Goal: Task Accomplishment & Management: Manage account settings

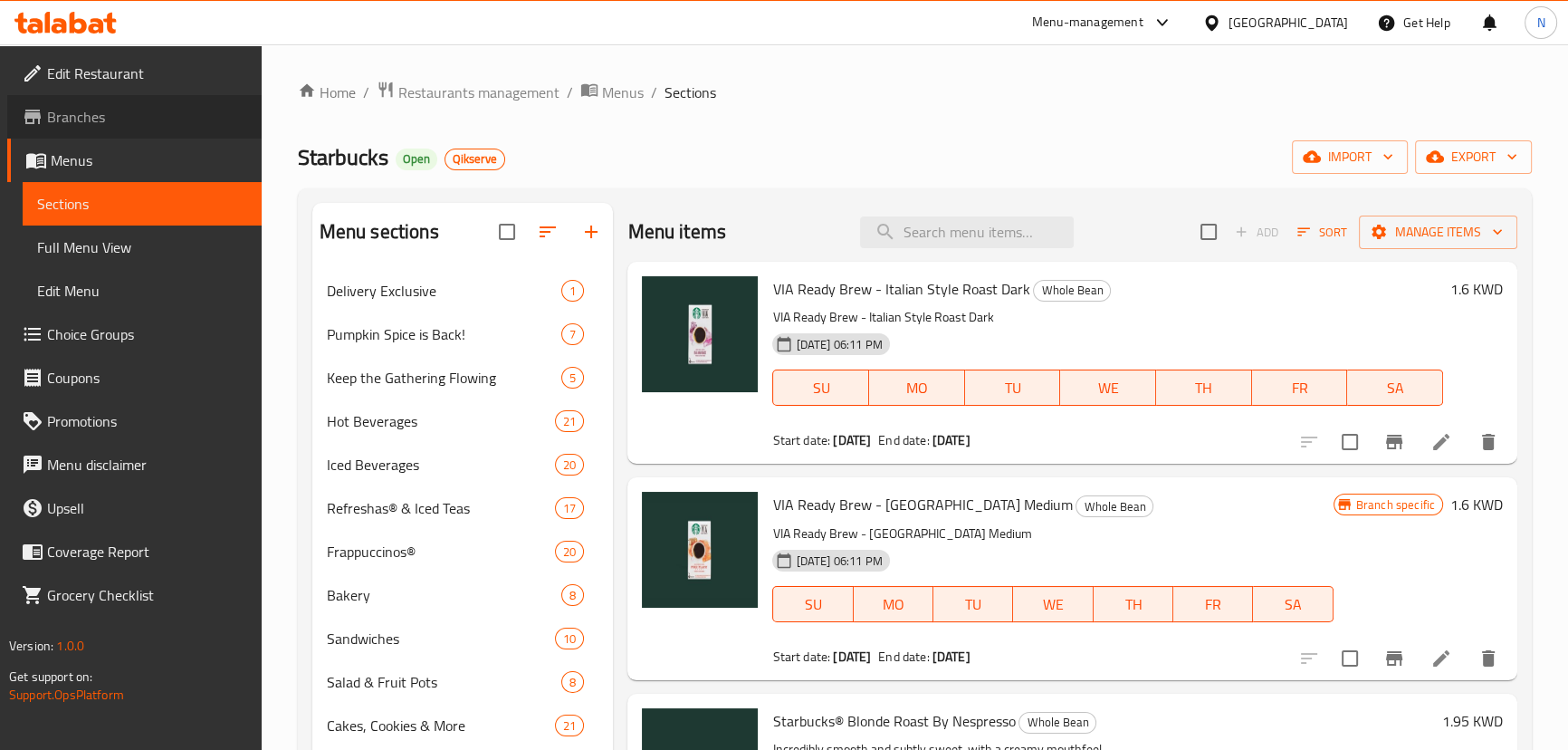
click at [116, 112] on span "Branches" at bounding box center [147, 117] width 200 height 22
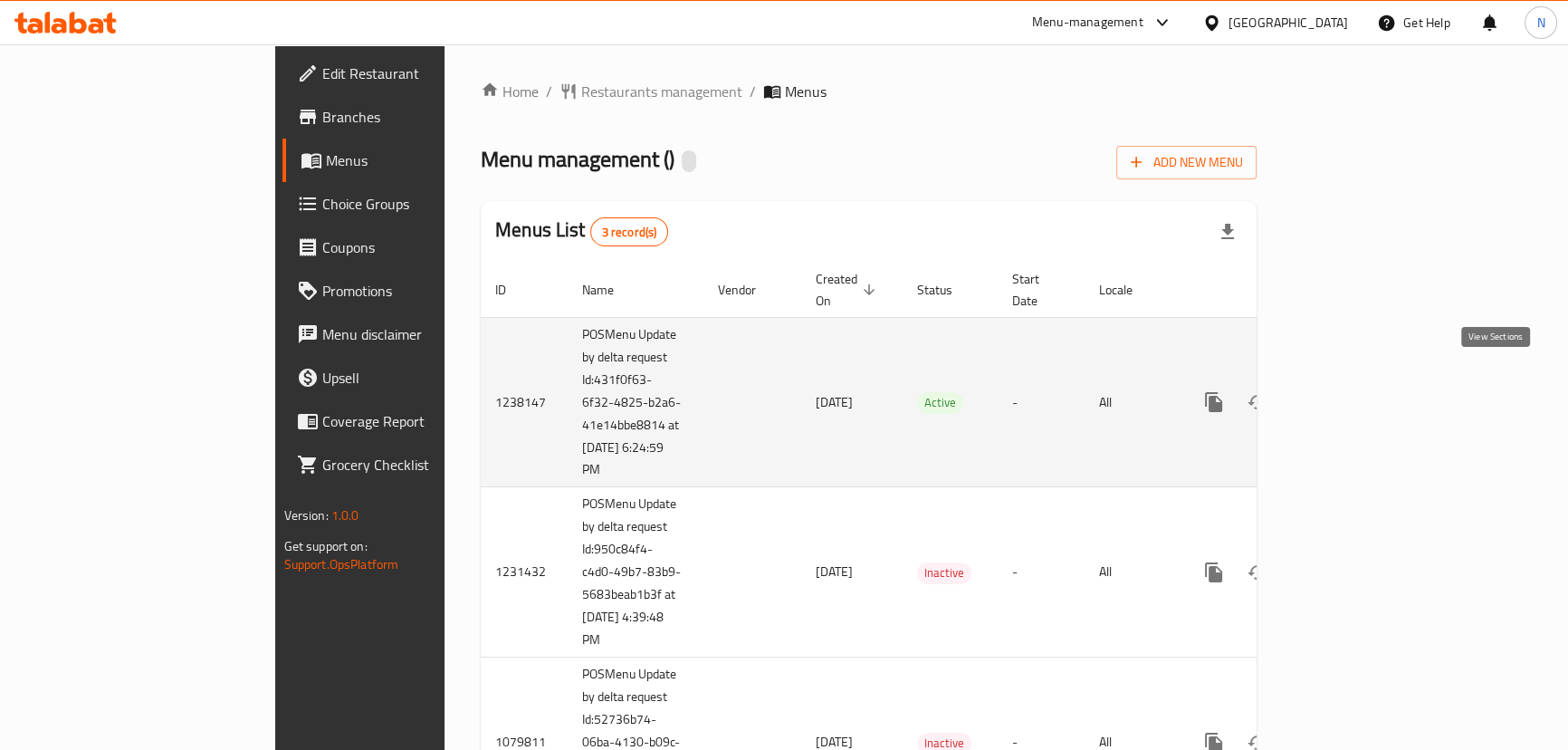
click at [1366, 387] on link "enhanced table" at bounding box center [1344, 401] width 43 height 43
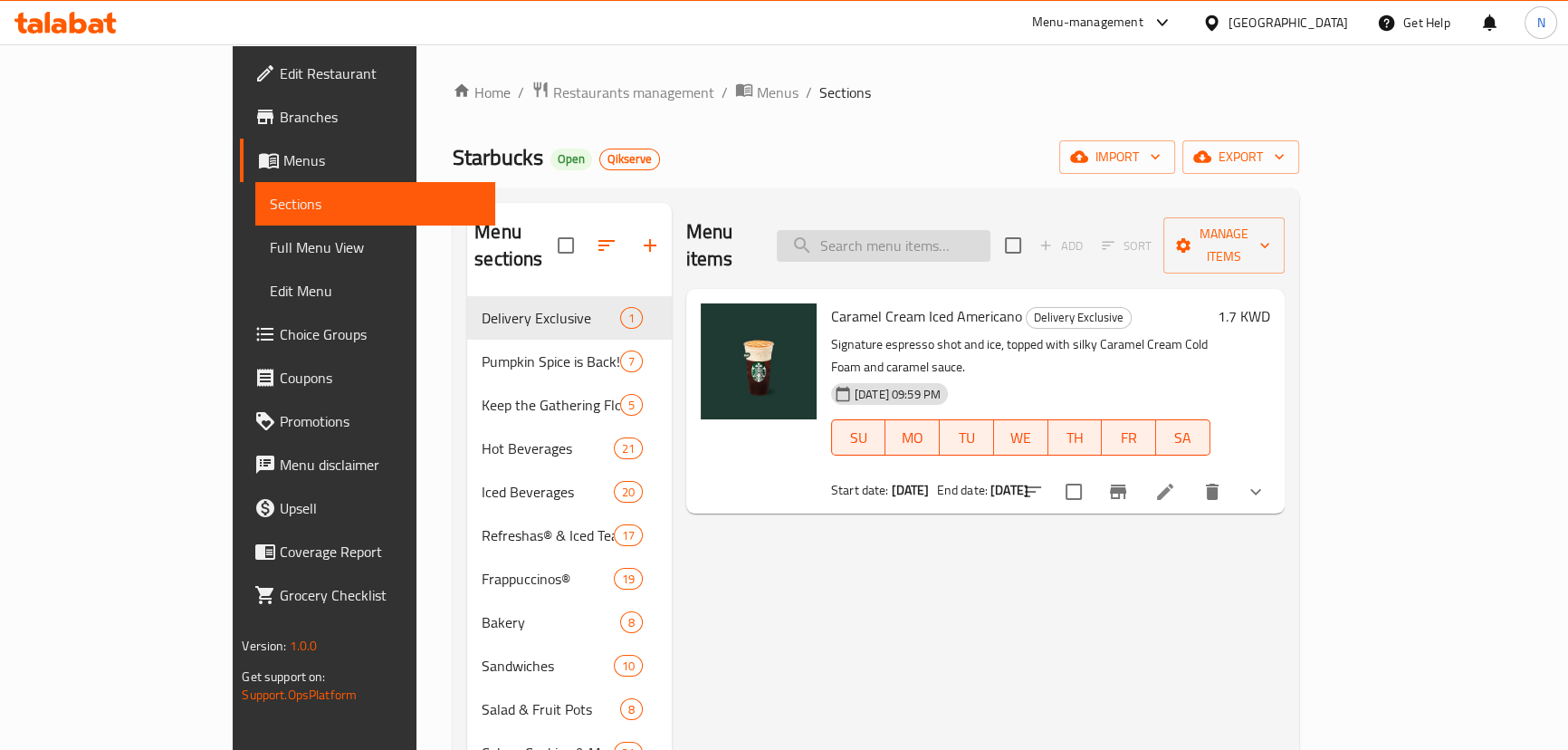
click at [941, 233] on input "search" at bounding box center [883, 246] width 213 height 31
paste input "Whole Bean Coffee Espresso Decaf 250g"
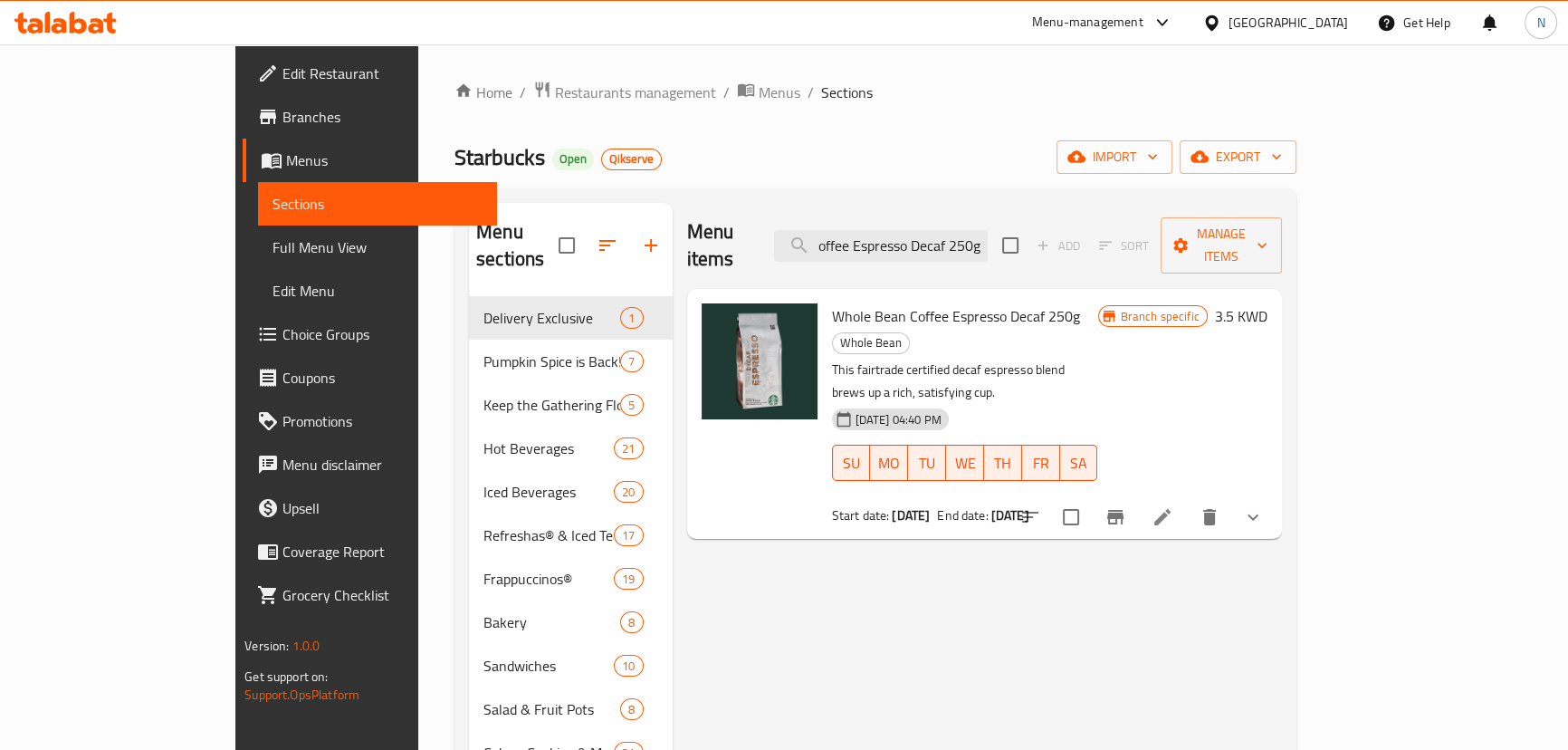
type input "Whole Bean Coffee Espresso Decaf 250g"
click at [1187, 500] on li at bounding box center [1163, 516] width 51 height 32
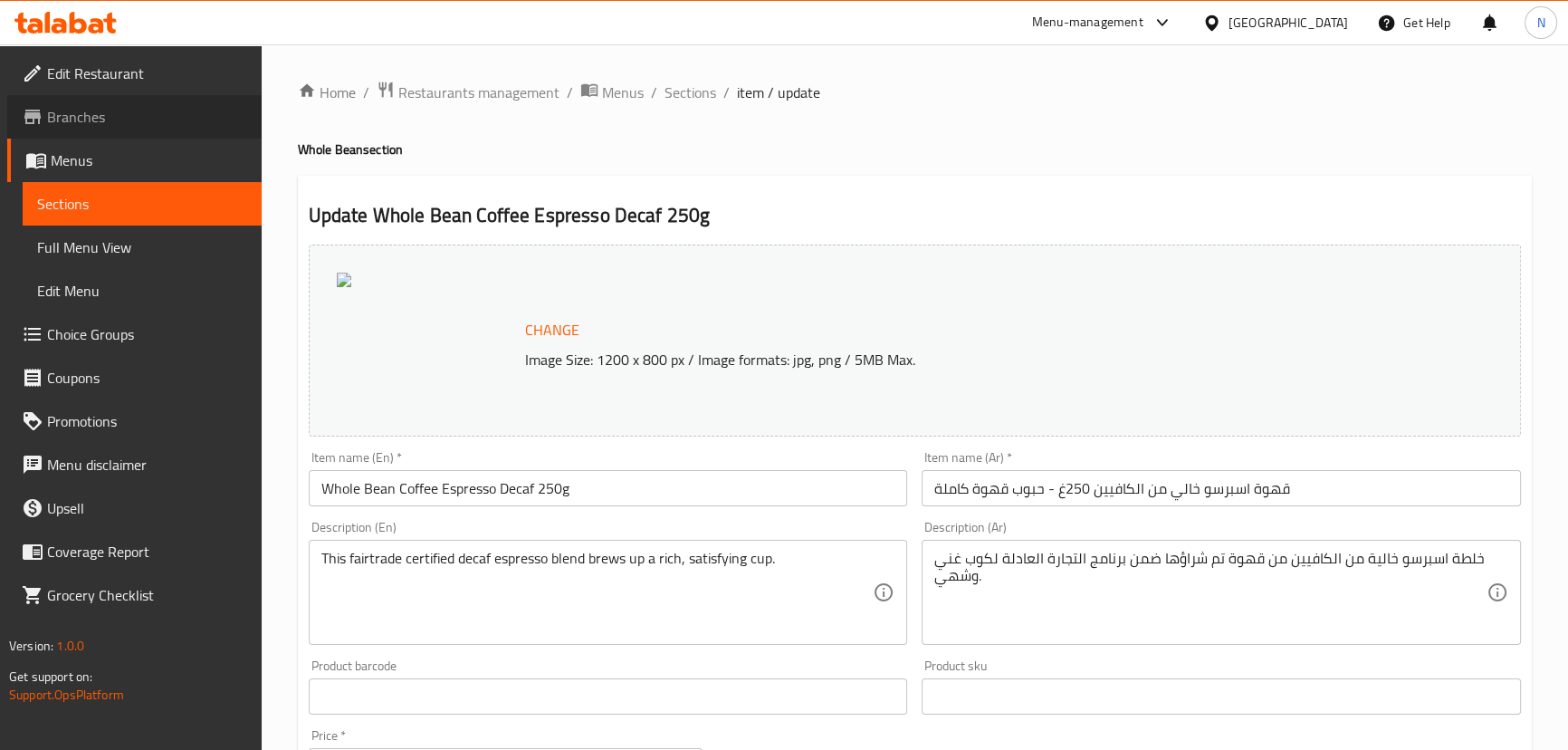
click at [164, 124] on span "Branches" at bounding box center [147, 117] width 200 height 22
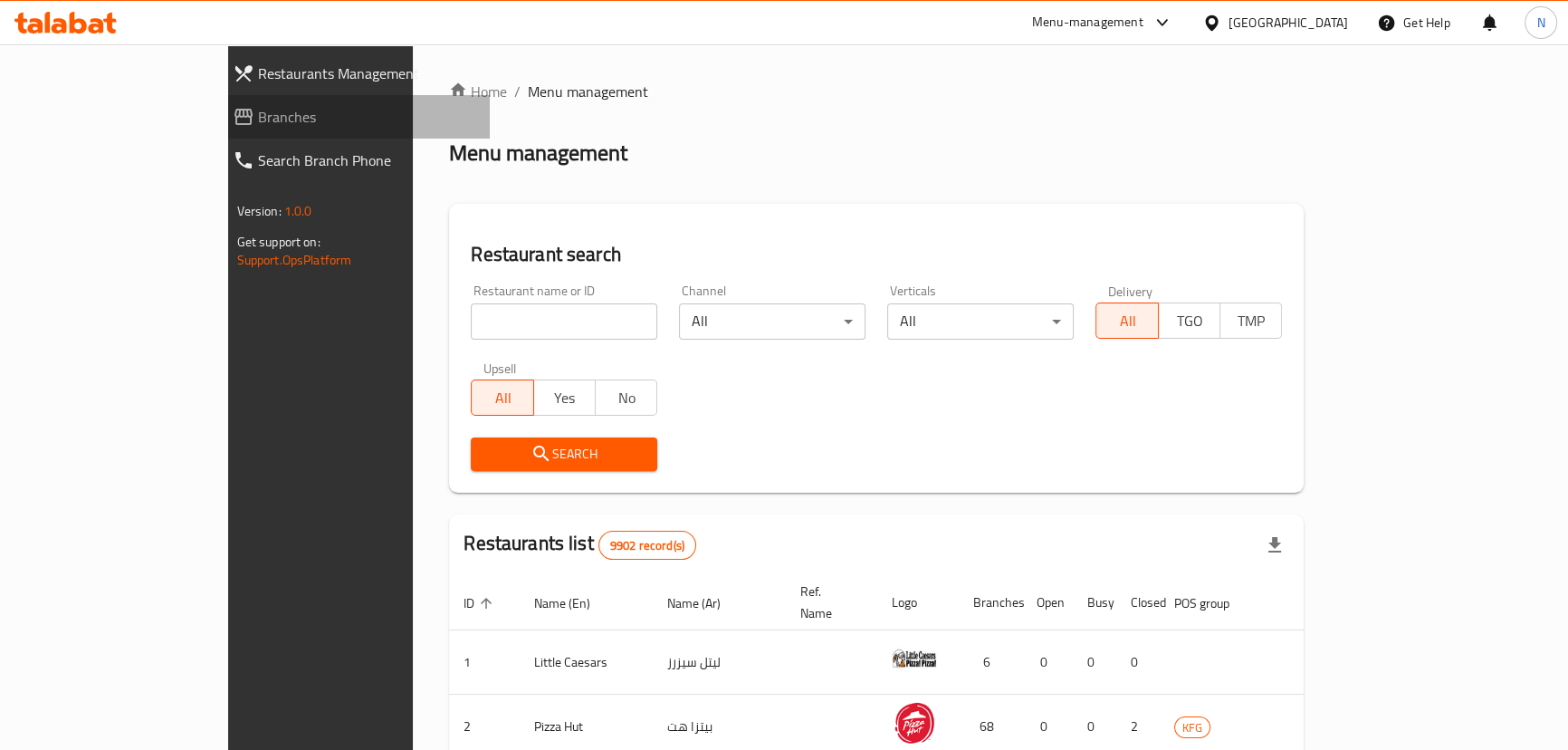
click at [258, 115] on span "Branches" at bounding box center [367, 117] width 217 height 22
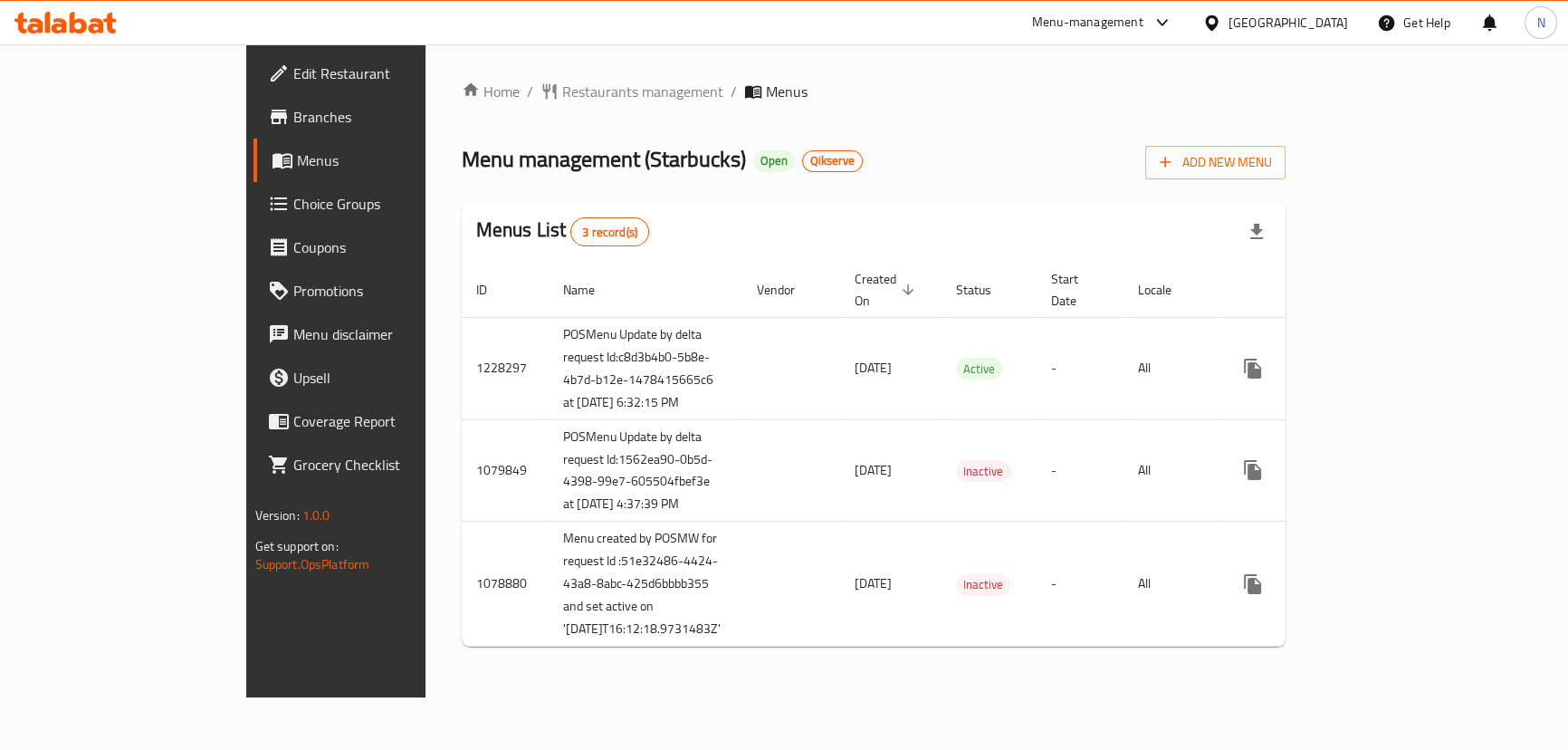
click at [294, 106] on span "Branches" at bounding box center [393, 117] width 200 height 22
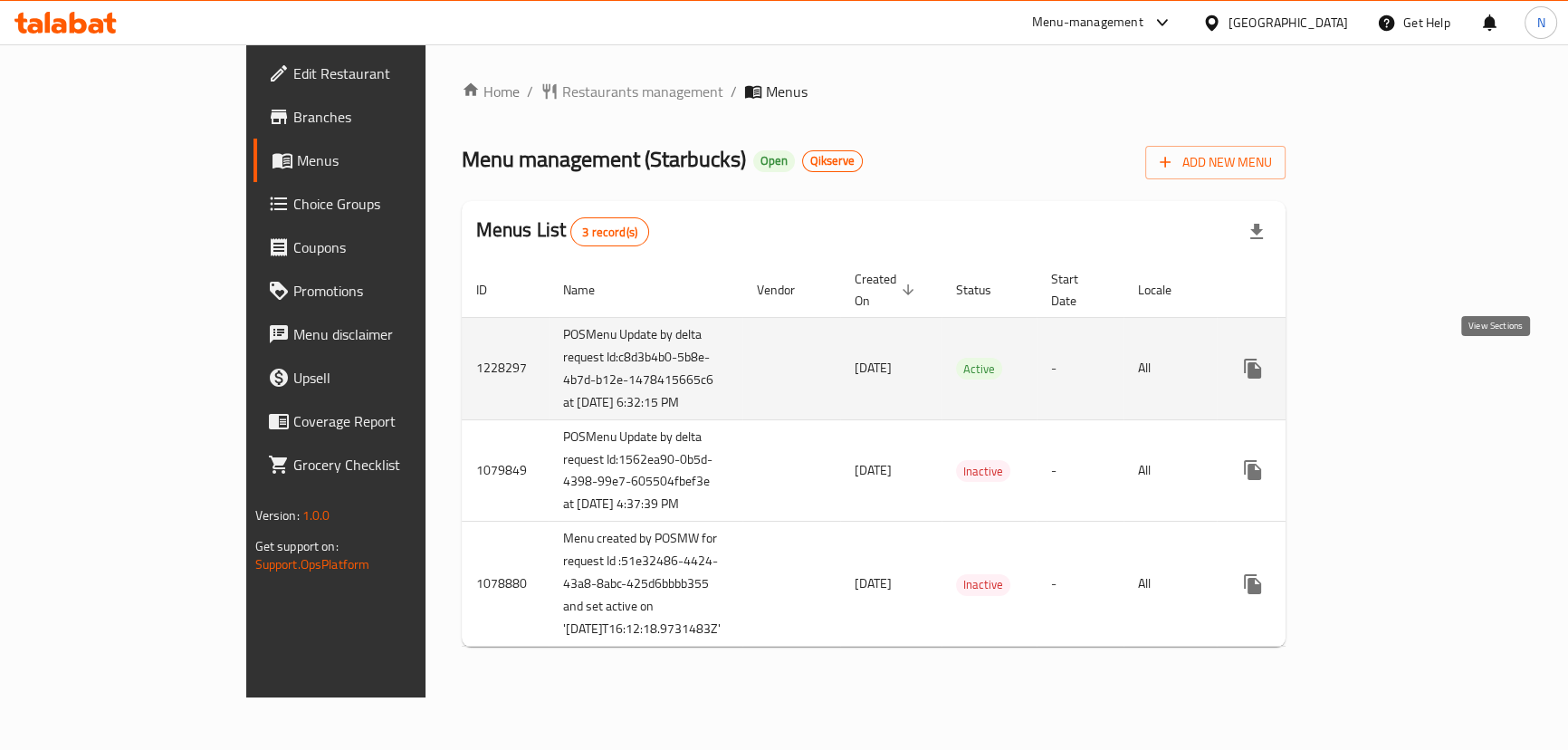
click at [1394, 369] on icon "enhanced table" at bounding box center [1383, 368] width 22 height 22
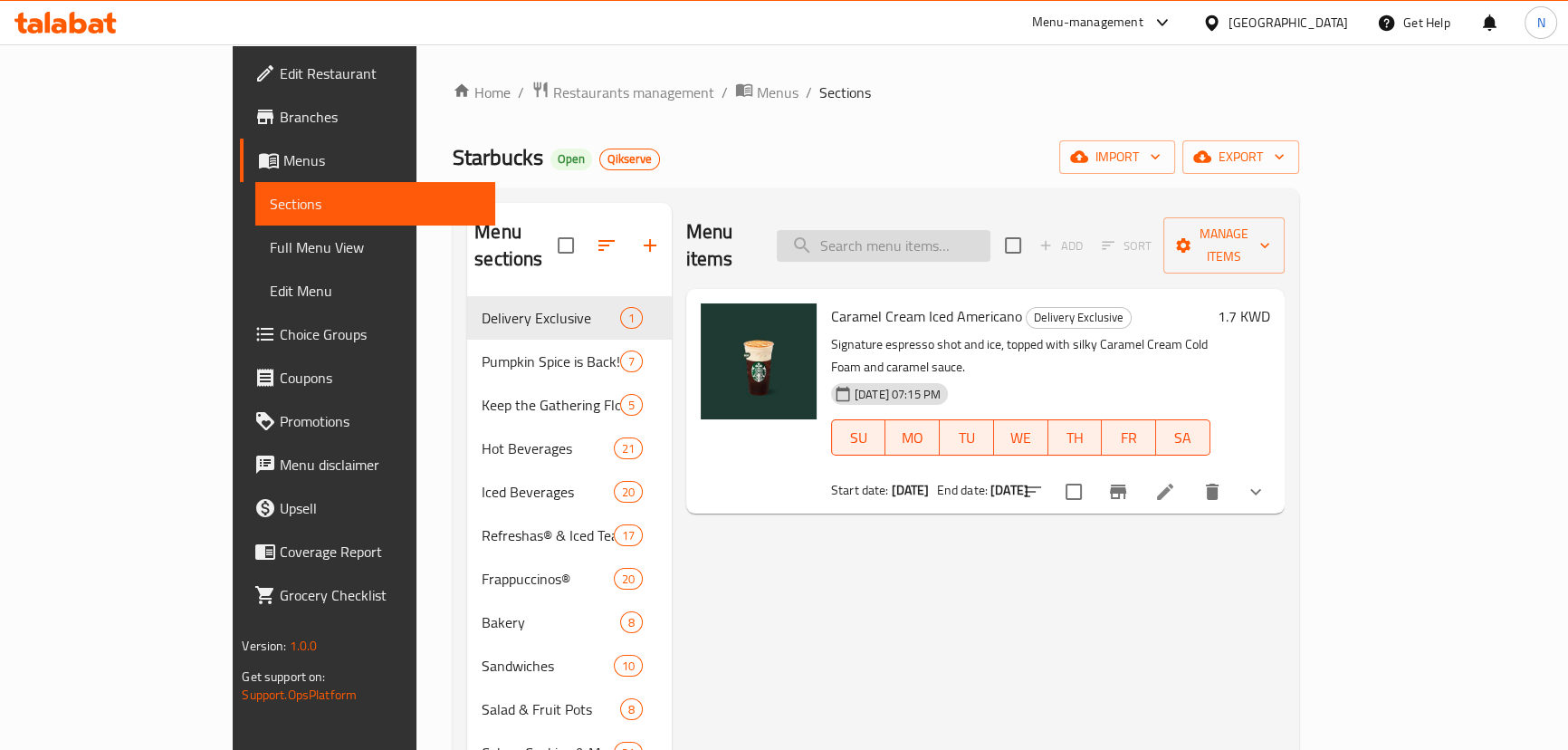
click at [991, 245] on input "search" at bounding box center [883, 246] width 213 height 31
paste input "Whole Bean Coffee Espresso Decaf 250g"
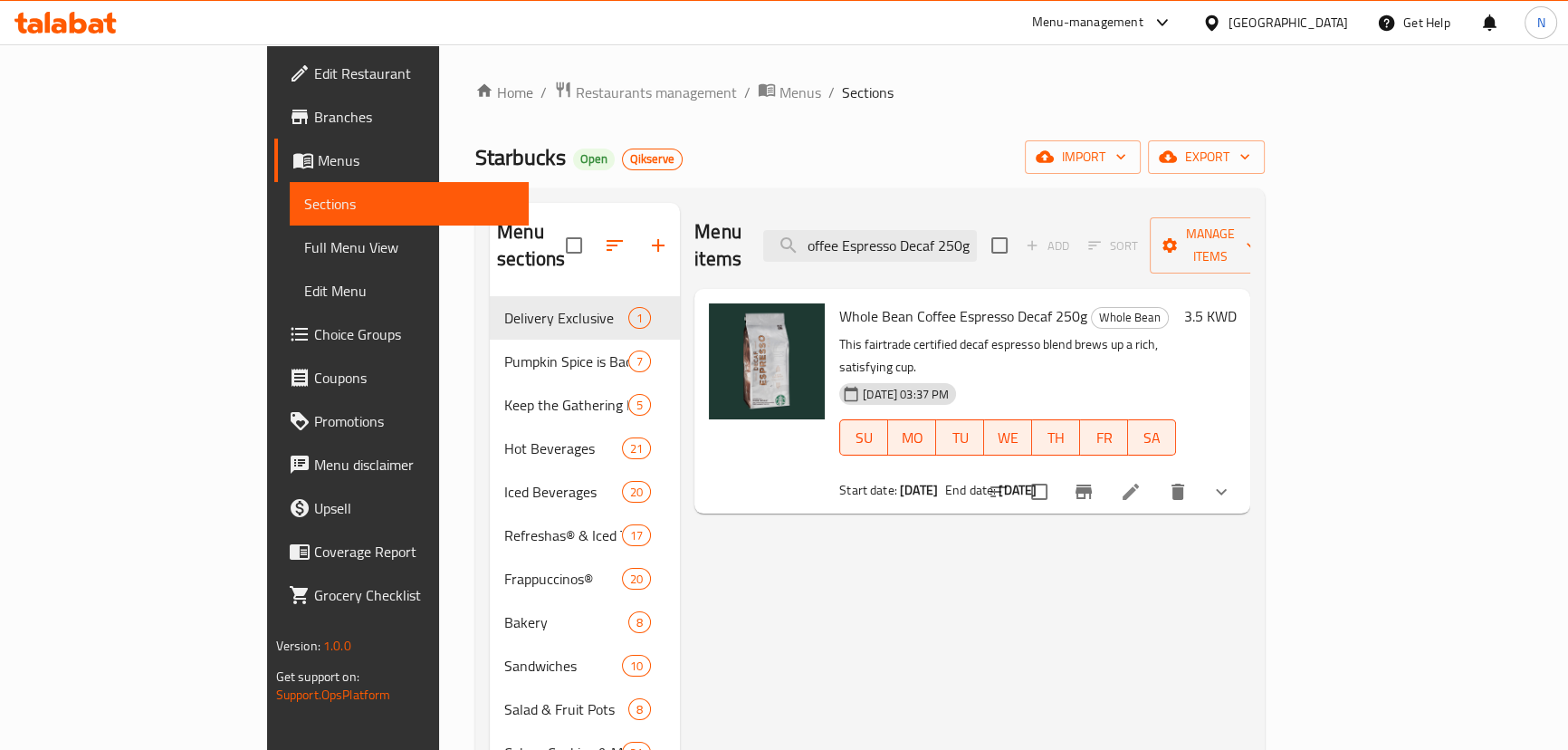
type input "Whole Bean Coffee Espresso Decaf 250g"
click at [1138, 484] on icon at bounding box center [1130, 492] width 17 height 17
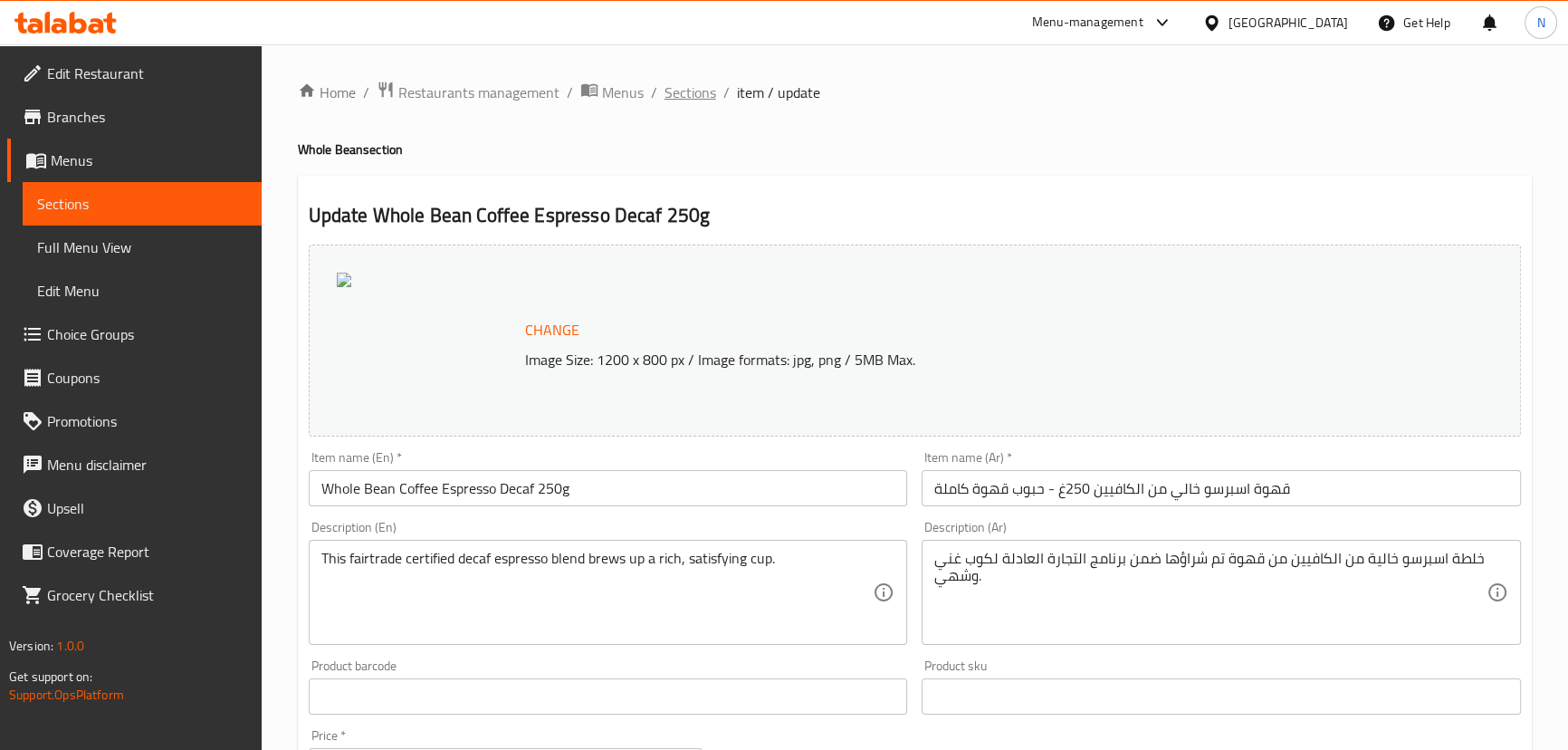
click at [703, 93] on span "Sections" at bounding box center [690, 92] width 52 height 22
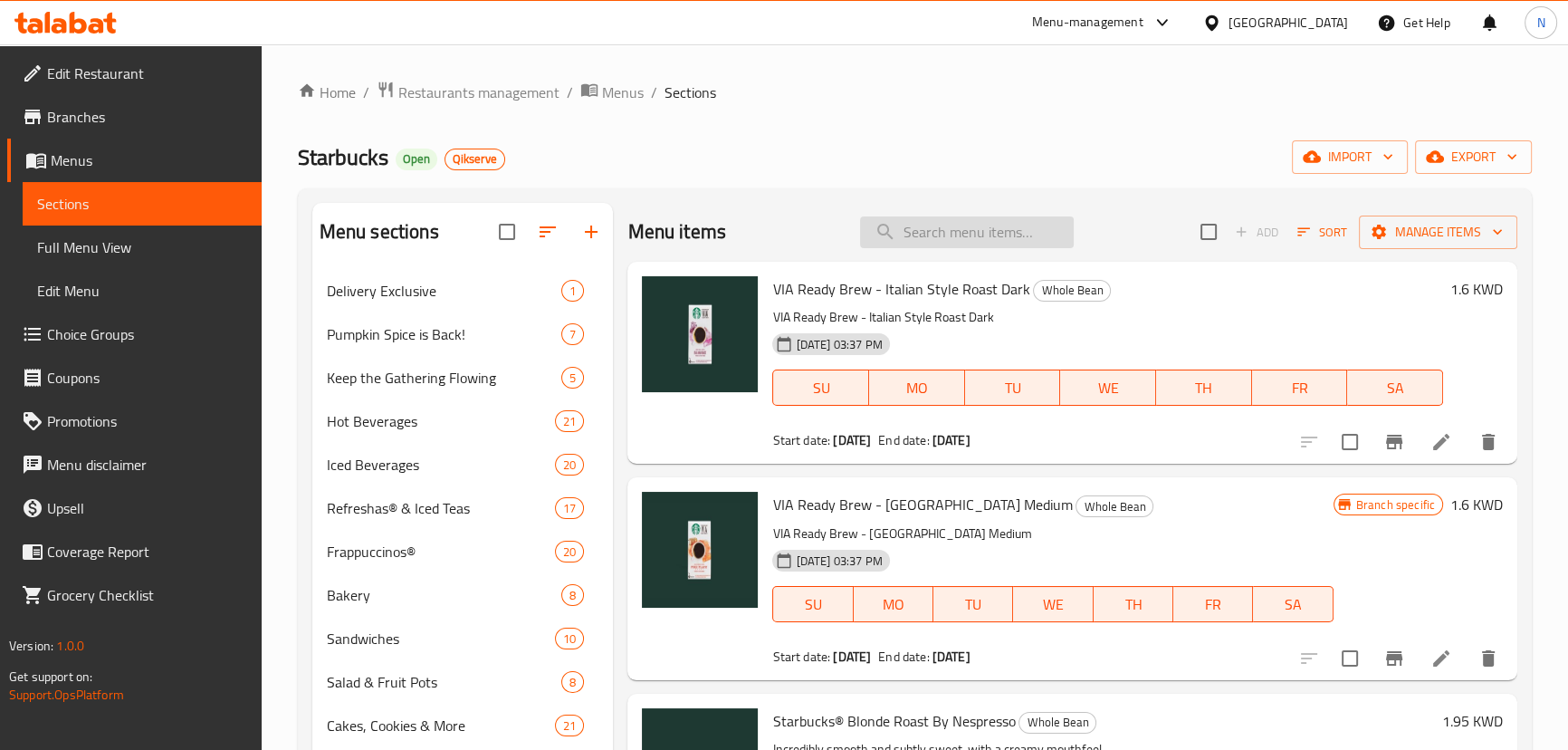
click at [922, 234] on input "search" at bounding box center [967, 232] width 213 height 31
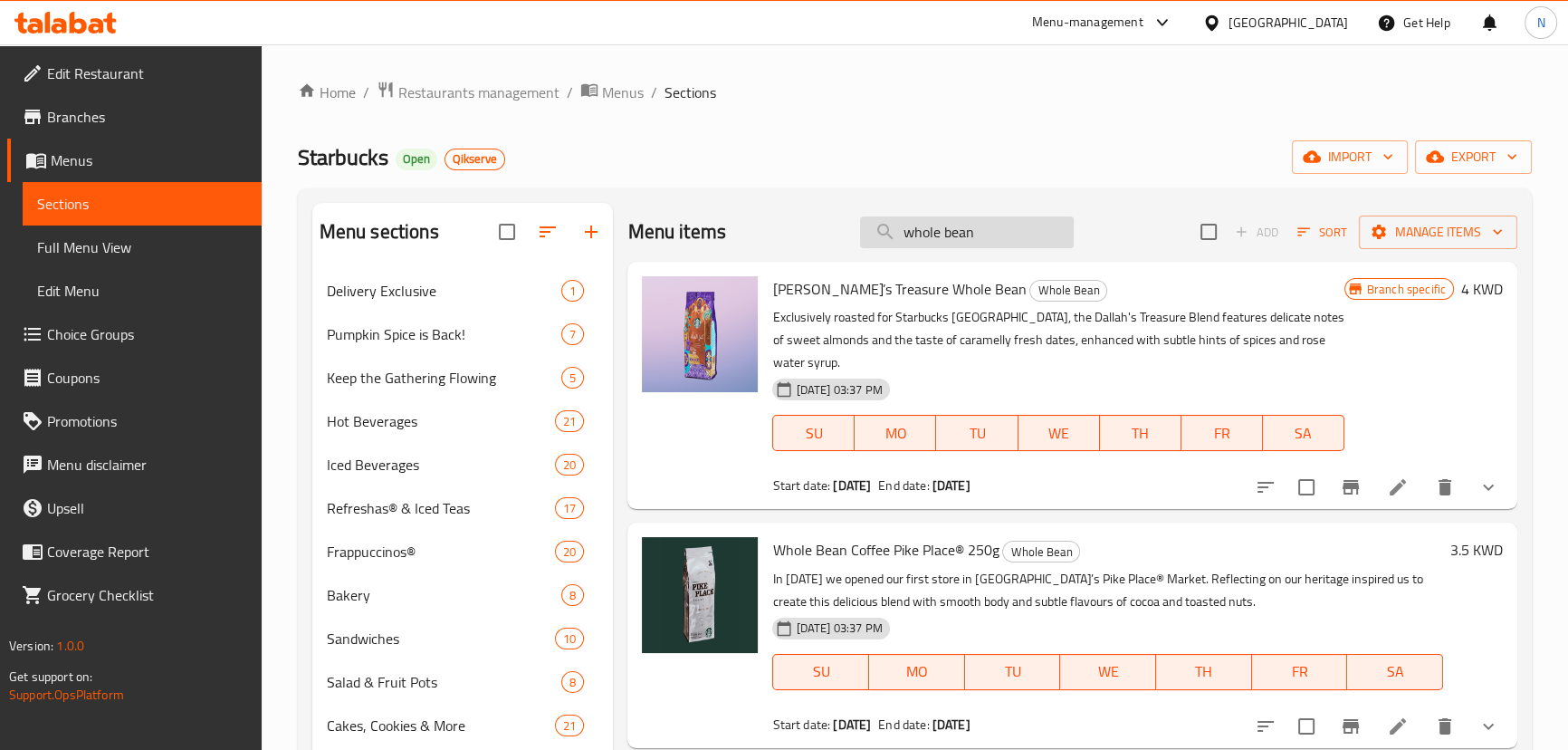
click at [929, 223] on input "whole bean" at bounding box center [967, 232] width 213 height 31
paste input "Whole Bean Coffee Espresso Decaf 250g"
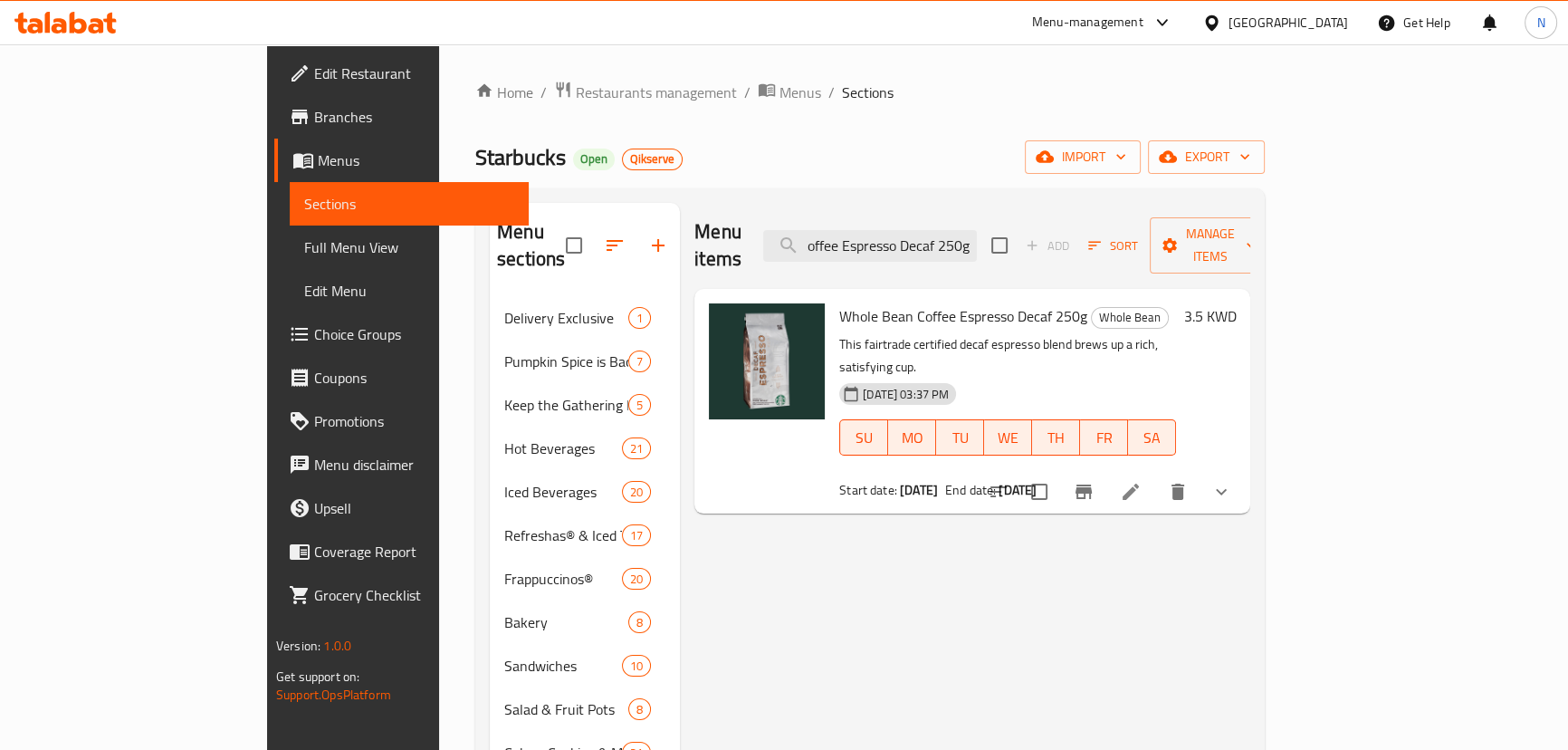
drag, startPoint x: 1032, startPoint y: 229, endPoint x: 1225, endPoint y: 256, distance: 194.9
click at [1225, 256] on div "Menu items Whole Bean Coffee Espresso Decaf 250g Add Sort Manage items" at bounding box center [972, 246] width 556 height 86
type input "Whole Bean Coffee Espresso Decaf"
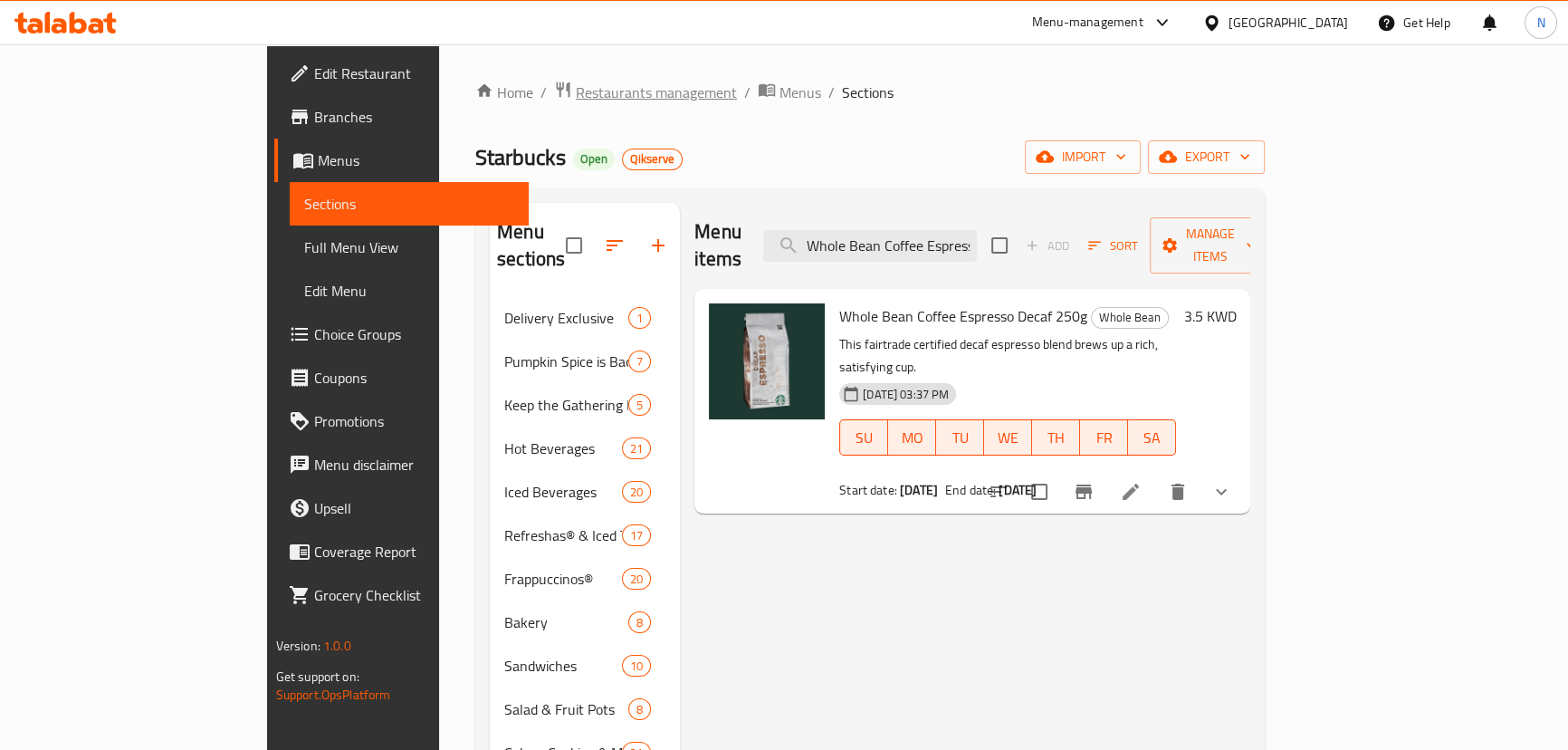
click at [576, 89] on span "Restaurants management" at bounding box center [656, 92] width 161 height 22
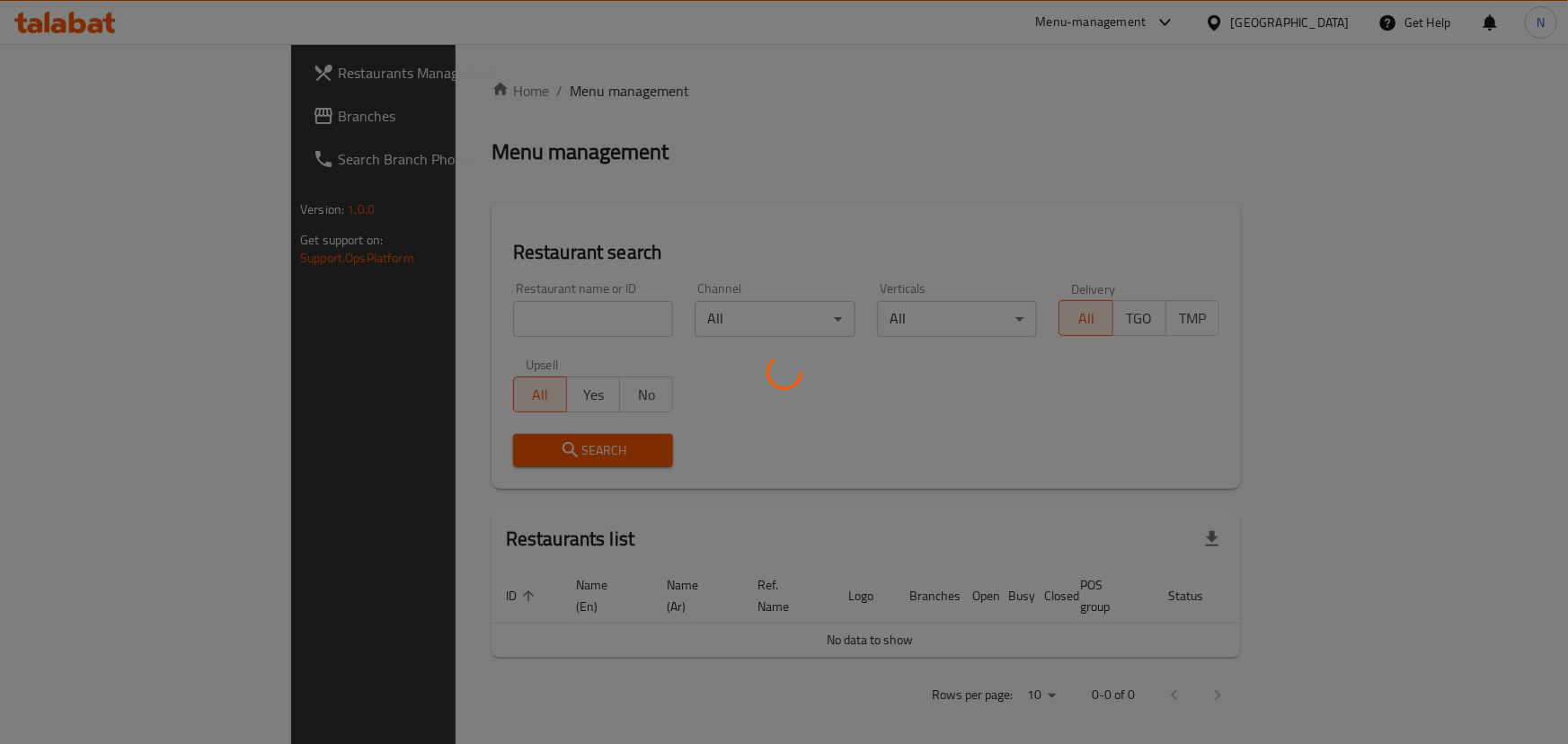
click at [93, 111] on div at bounding box center [784, 372] width 1568 height 744
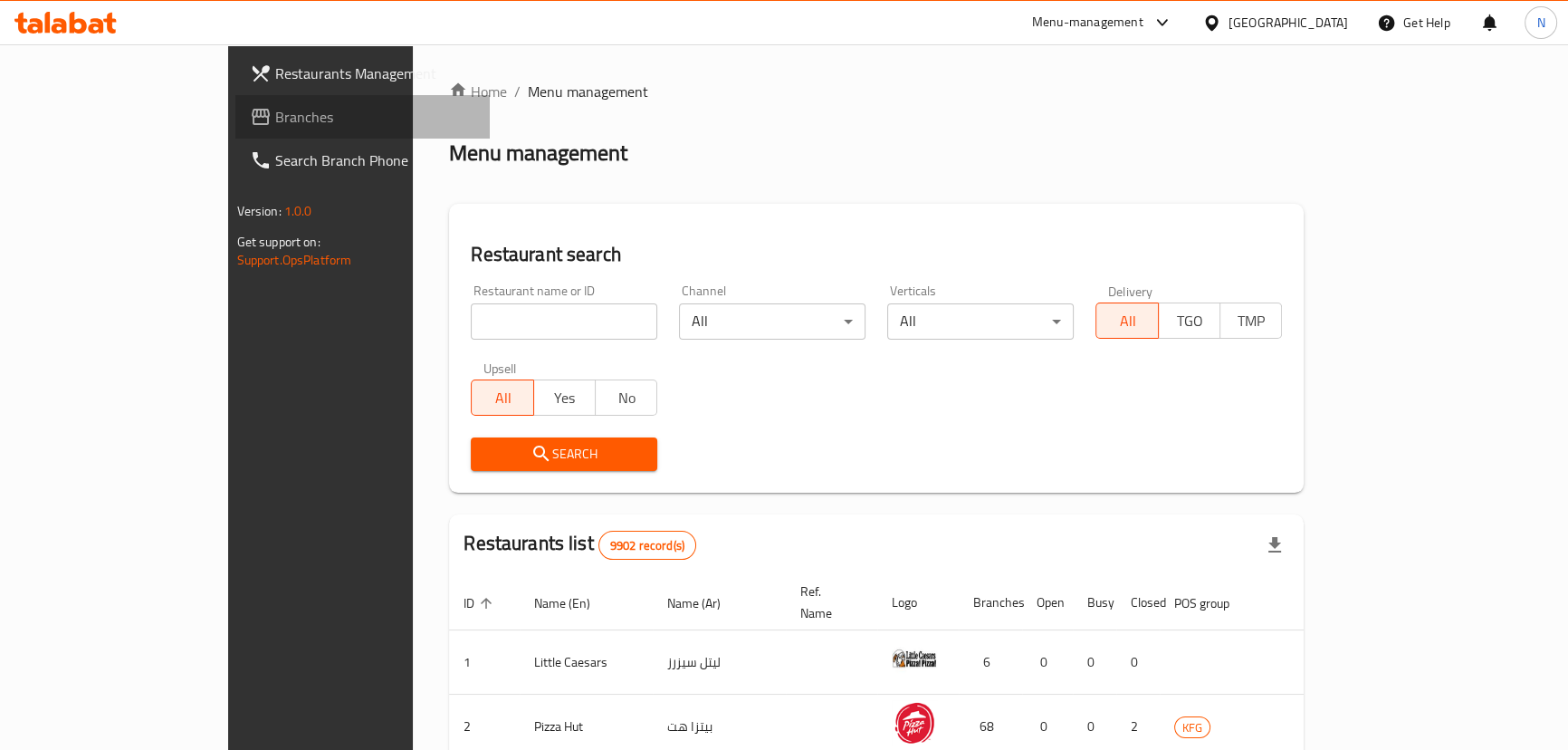
click at [235, 102] on link "Branches" at bounding box center [362, 117] width 254 height 43
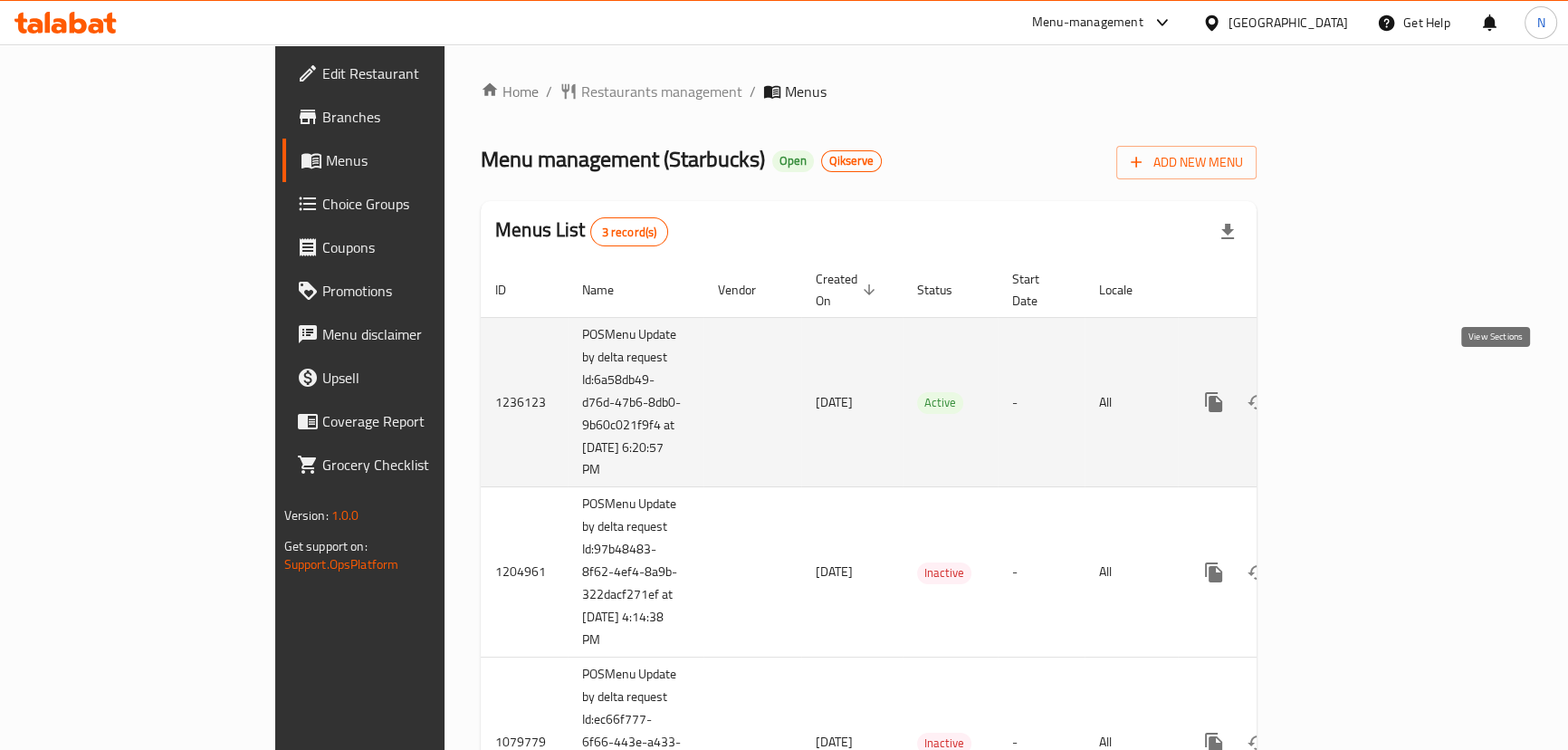
click at [1353, 394] on icon "enhanced table" at bounding box center [1344, 401] width 17 height 17
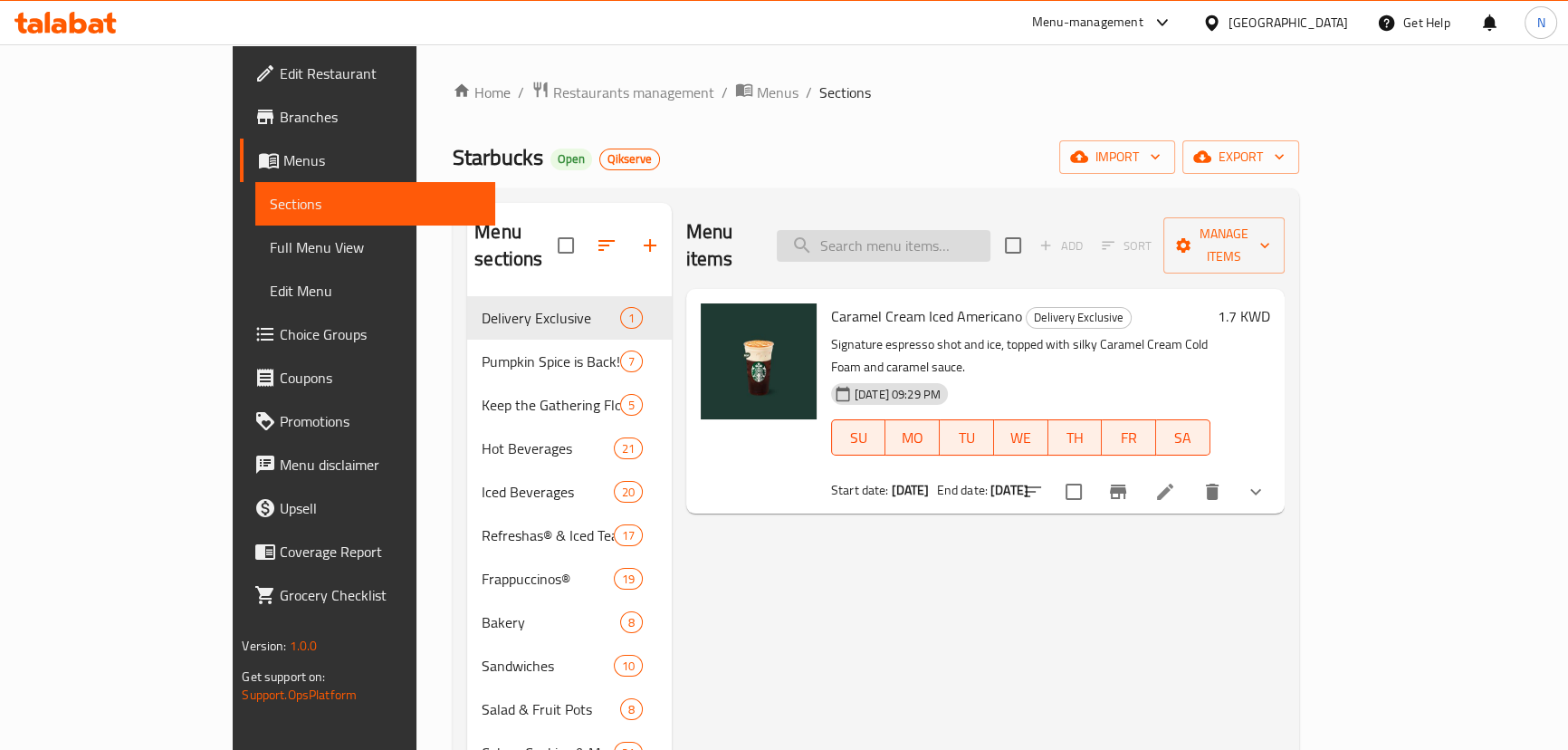
click at [921, 235] on input "search" at bounding box center [883, 246] width 213 height 31
paste input "Whole Bean Coffee Espresso Decaf 250g"
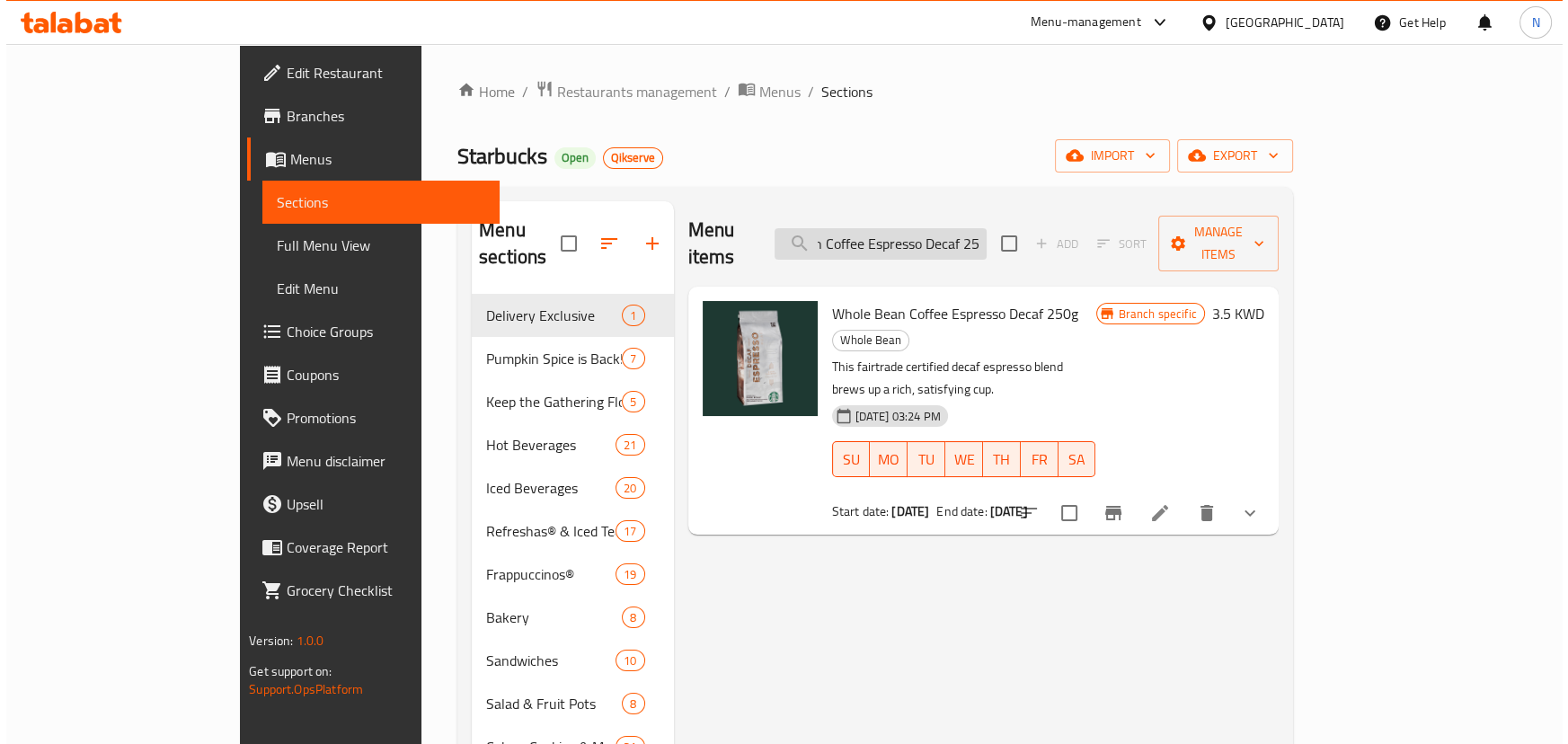
scroll to position [0, 69]
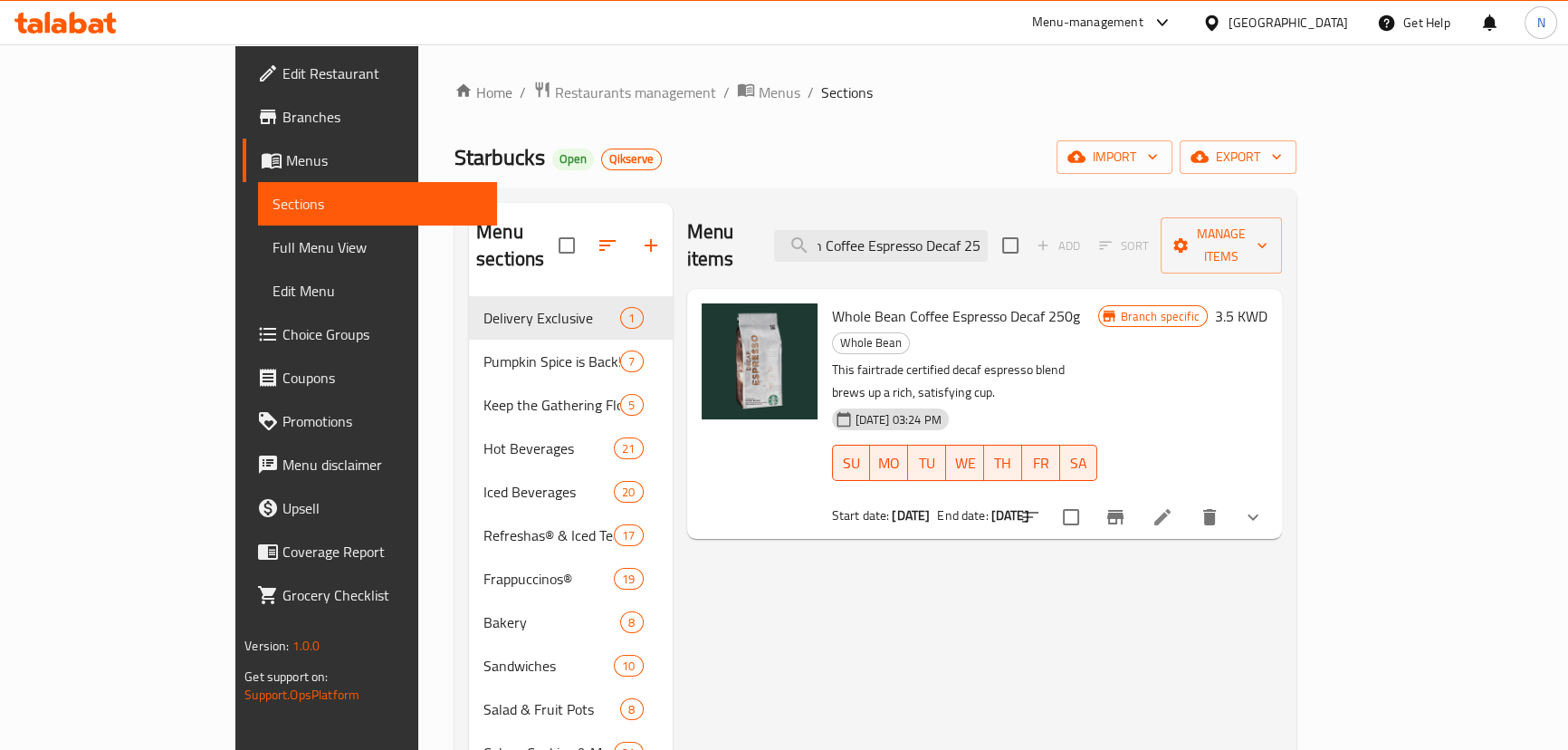
type input "Whole Bean Coffee Espresso Decaf 25"
click at [1187, 500] on li at bounding box center [1163, 516] width 51 height 32
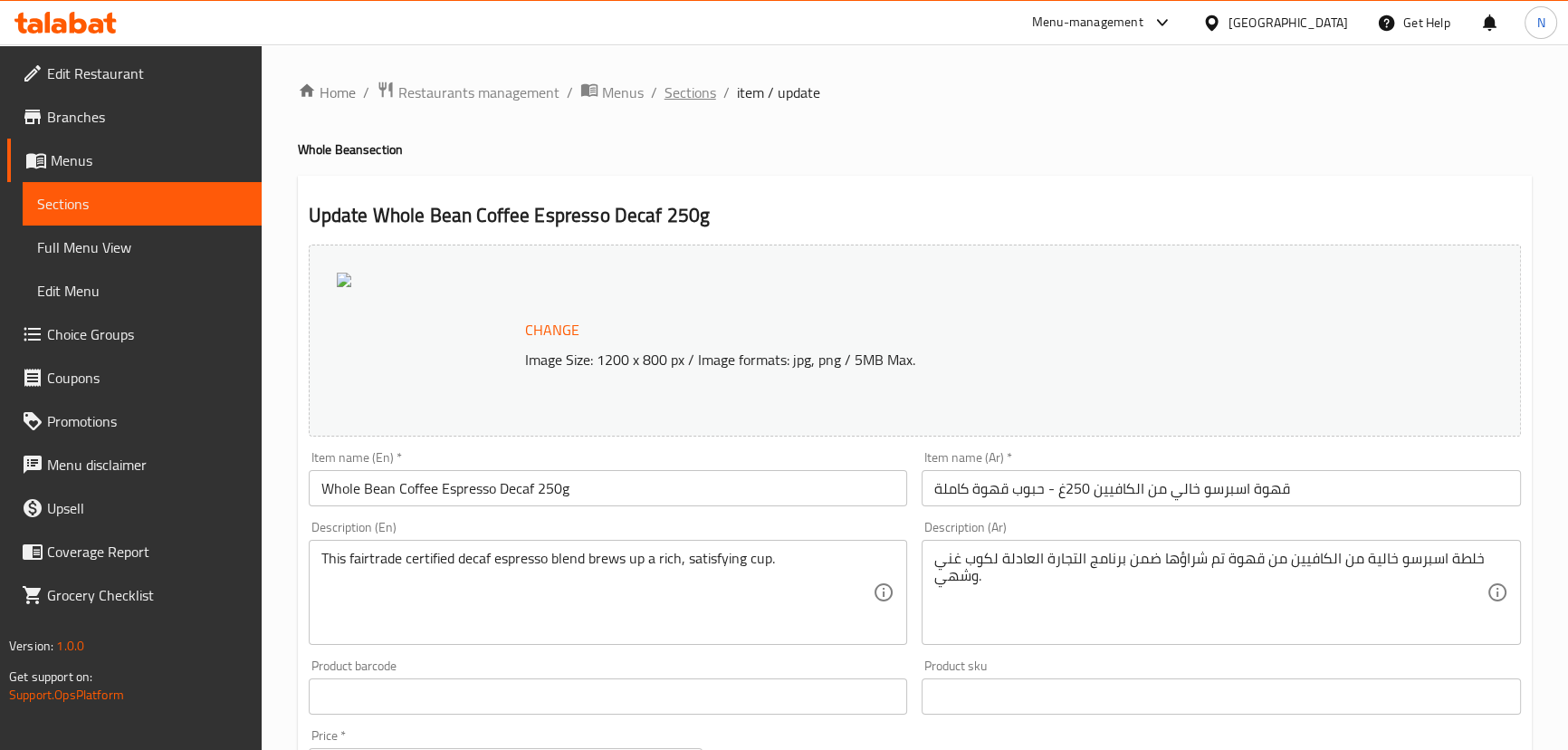
click at [666, 97] on span "Sections" at bounding box center [690, 92] width 52 height 22
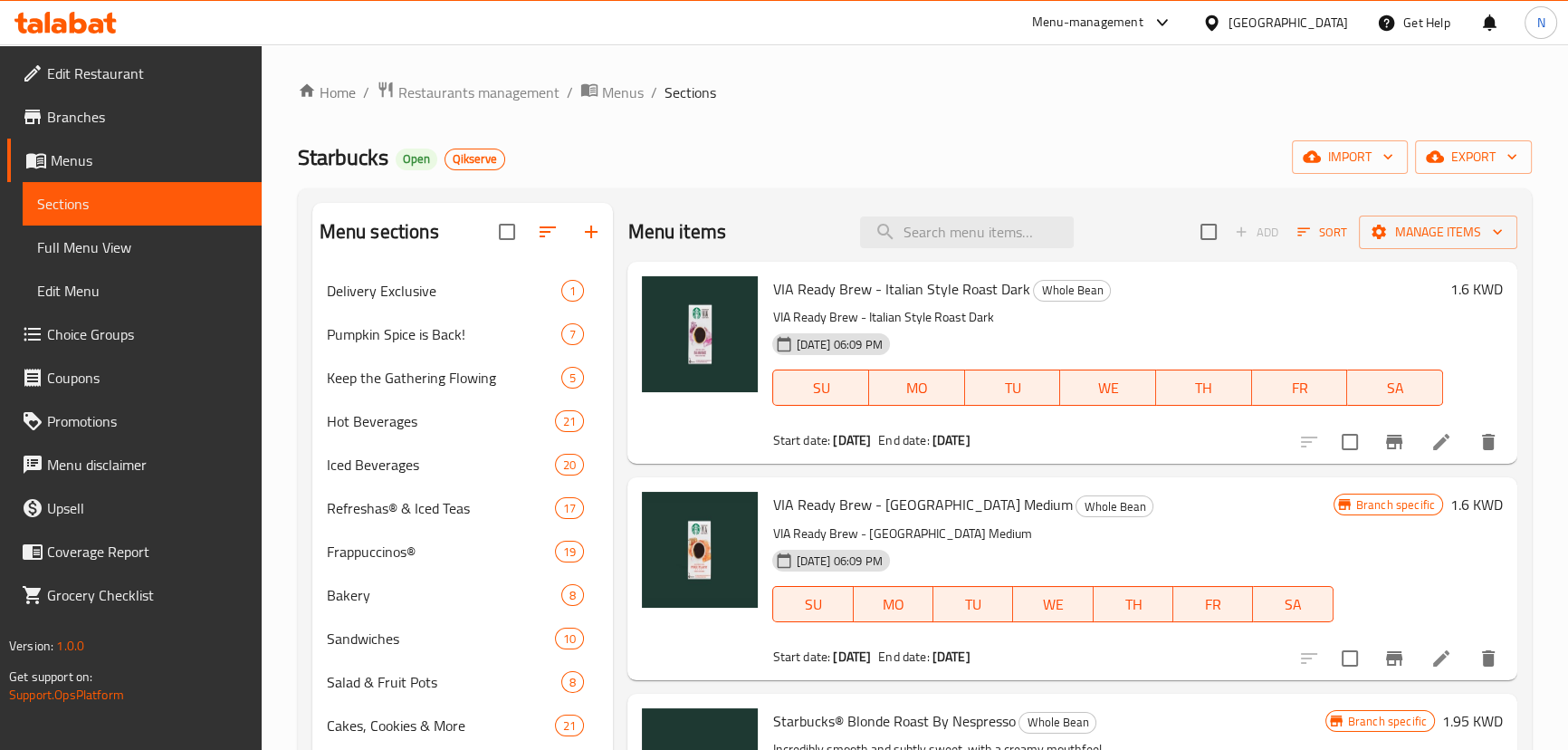
click at [933, 209] on div "Menu items Add Sort Manage items" at bounding box center [1072, 232] width 889 height 59
click at [936, 221] on input "search" at bounding box center [967, 232] width 213 height 31
paste input "Whole Bean Coffee Espresso Decaf 250g"
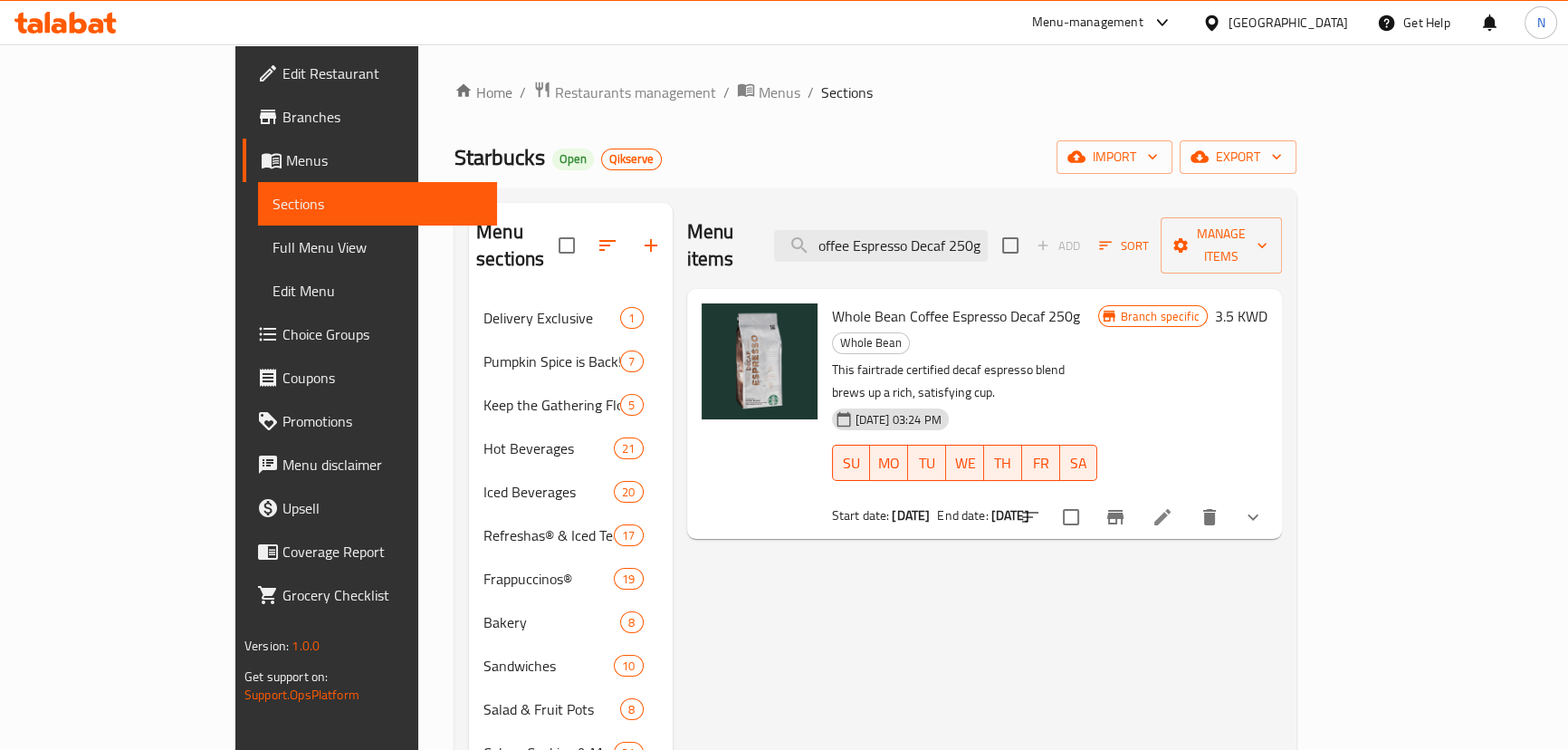
type input "Whole Bean Coffee Espresso Decaf 250g"
click at [1174, 506] on icon at bounding box center [1162, 517] width 22 height 22
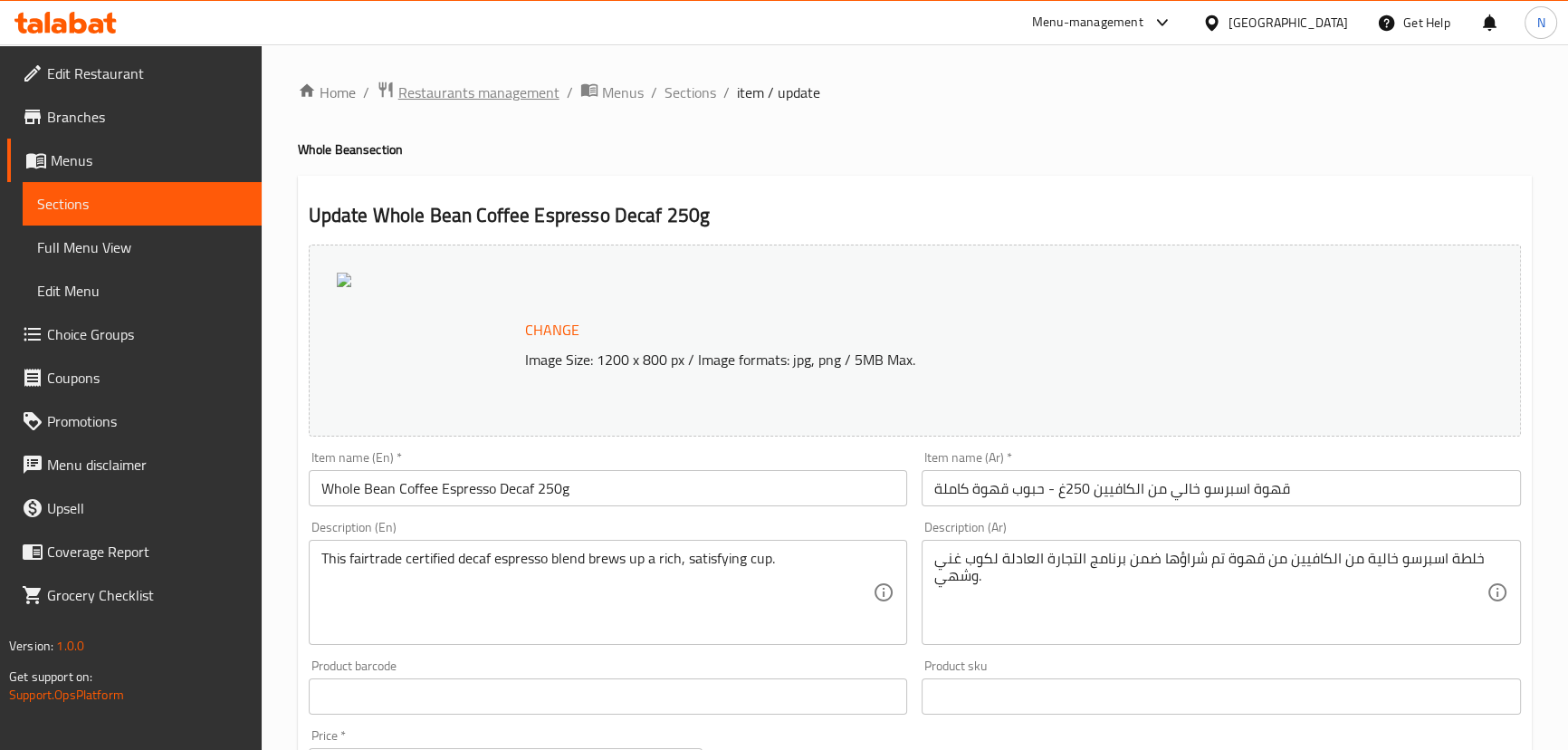
click at [428, 84] on span "Restaurants management" at bounding box center [479, 92] width 161 height 22
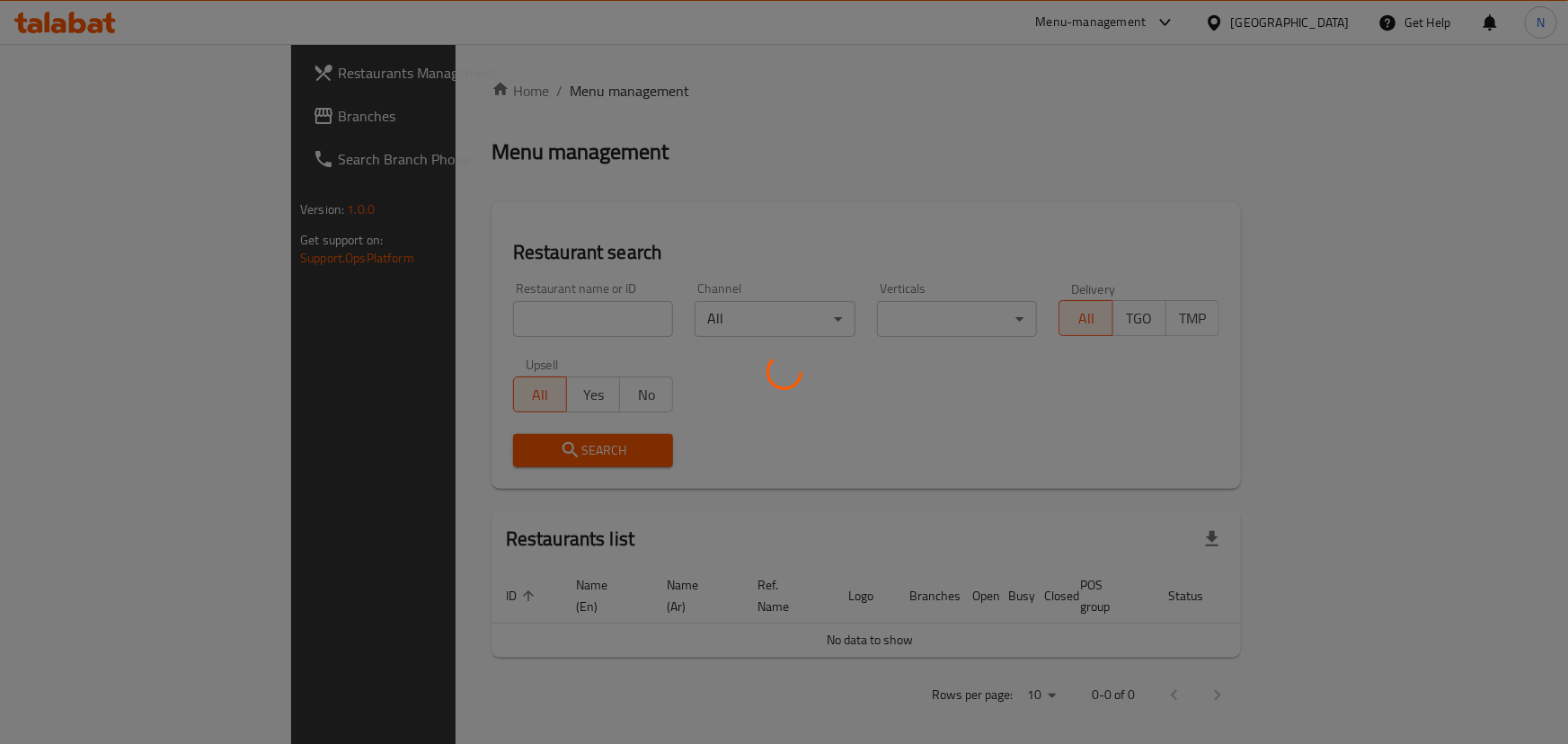
click at [102, 115] on div at bounding box center [784, 372] width 1568 height 744
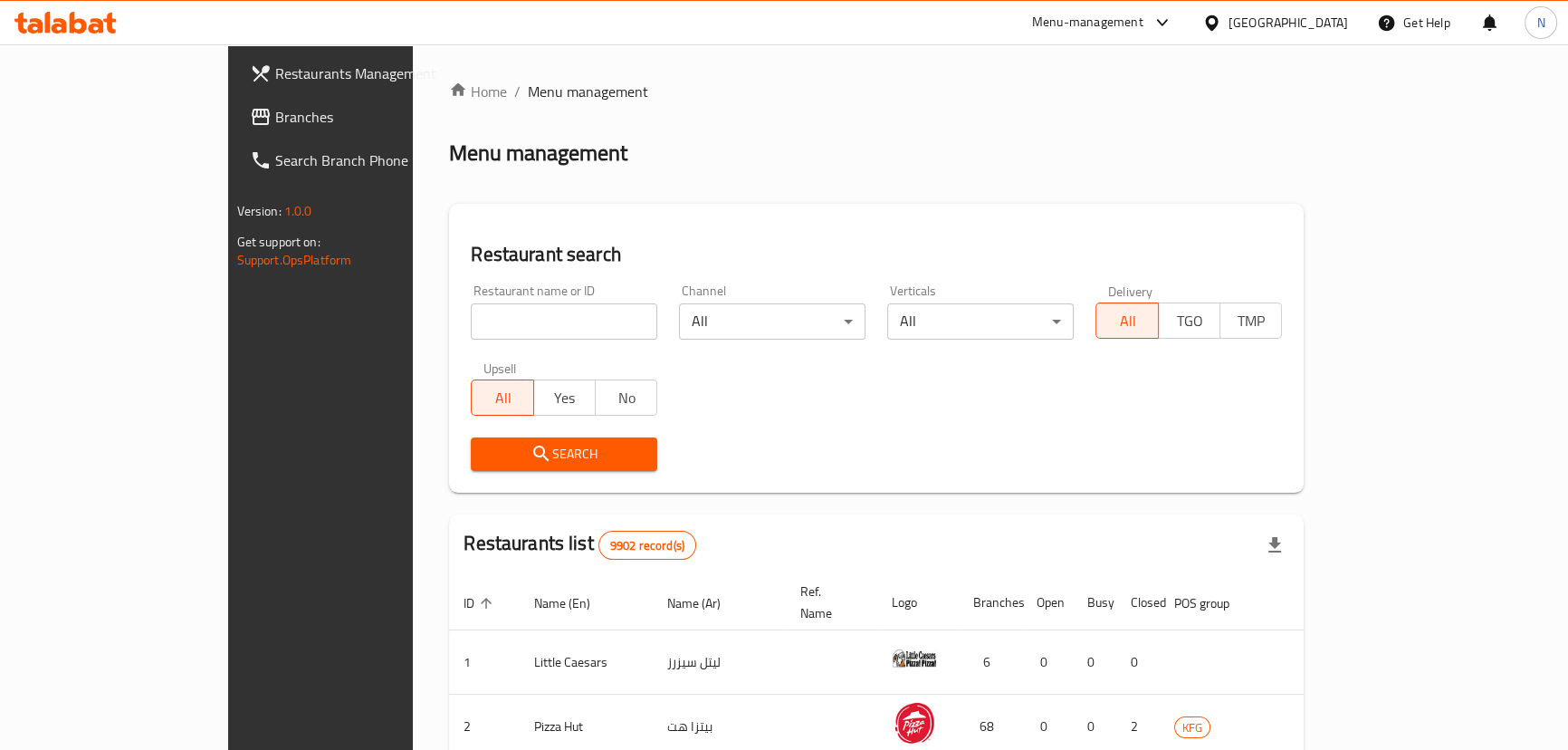
click at [275, 113] on span "Branches" at bounding box center [375, 117] width 200 height 22
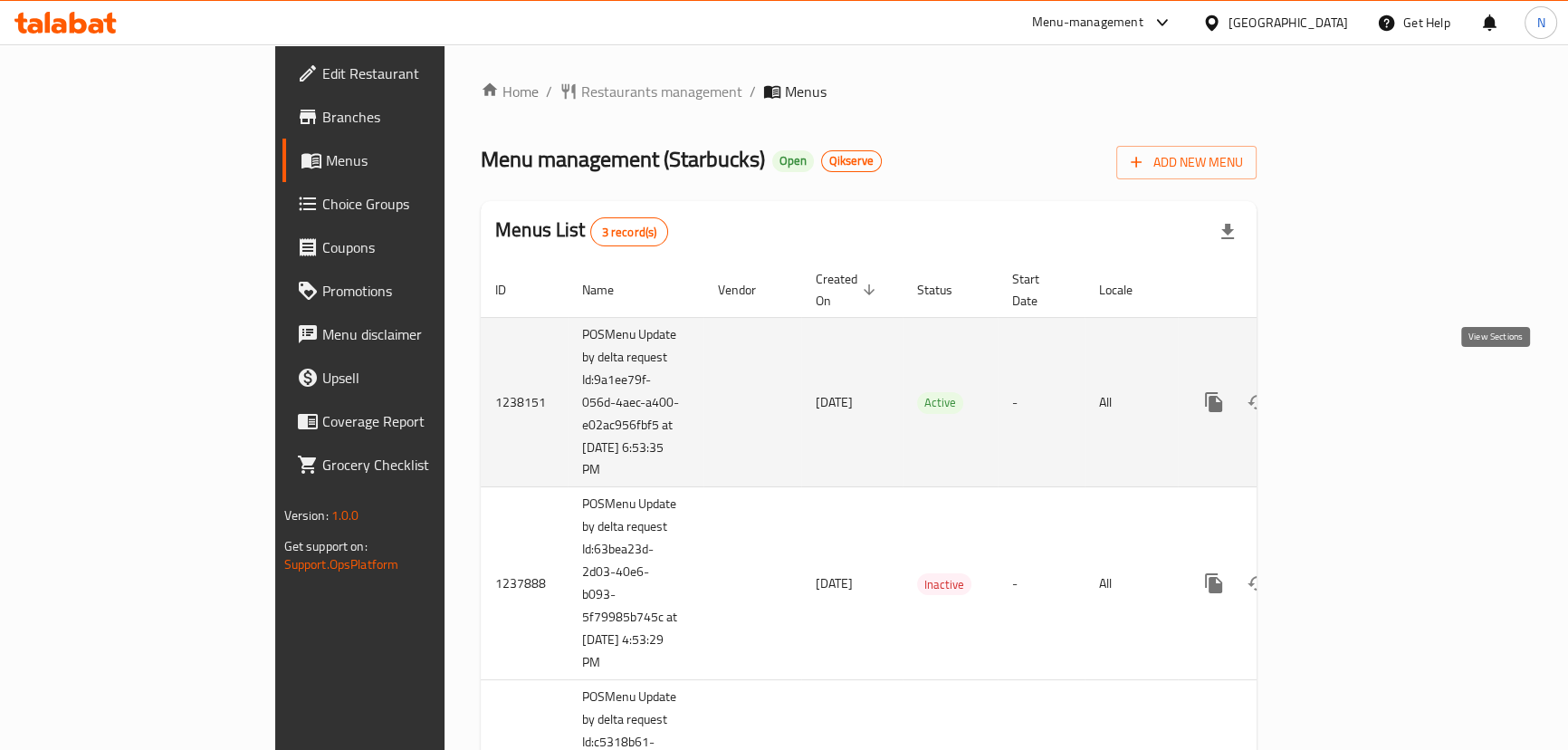
click at [1366, 381] on link "enhanced table" at bounding box center [1344, 401] width 43 height 43
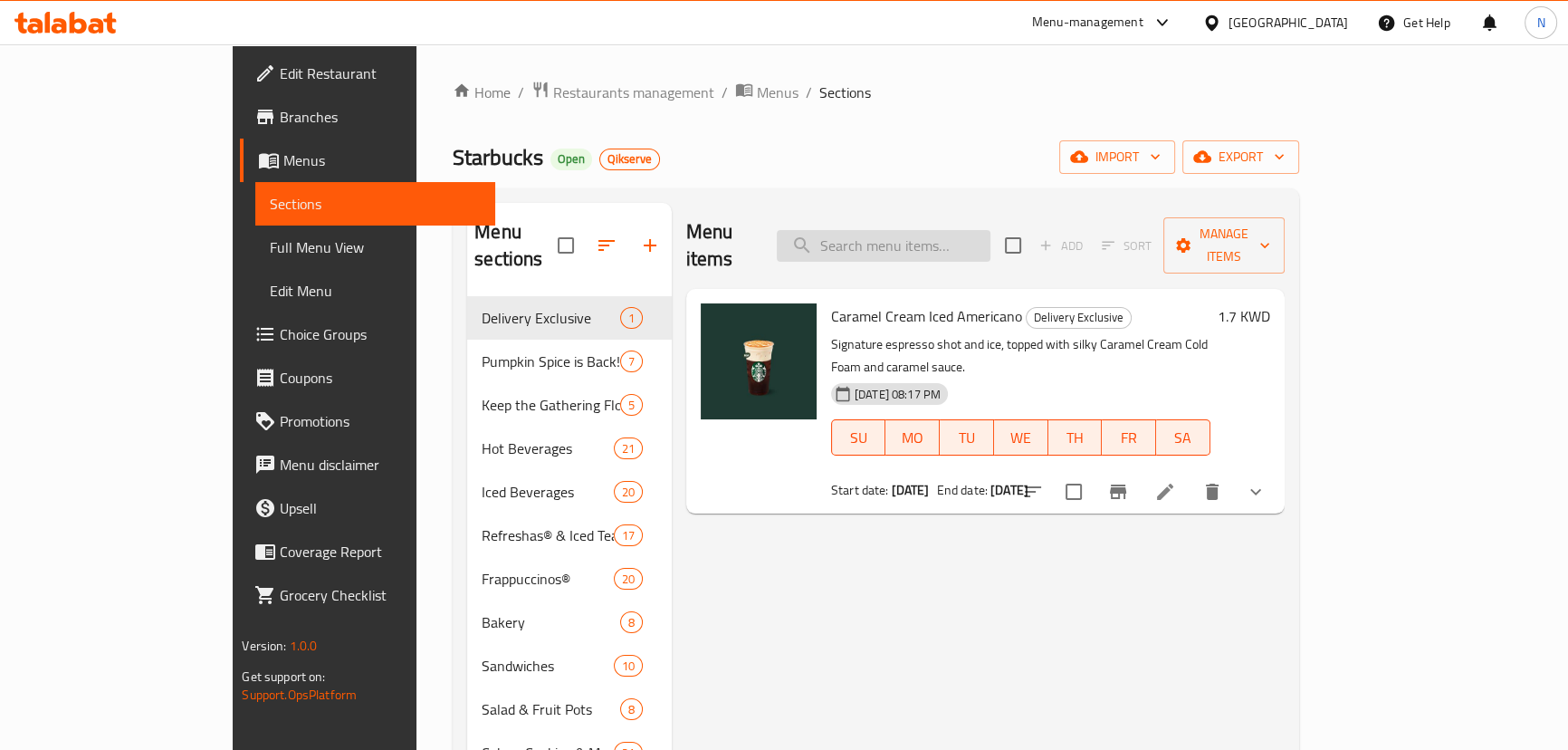
click at [937, 230] on input "search" at bounding box center [883, 246] width 213 height 31
paste input "Whole Bean Coffee Espresso Decaf 250g"
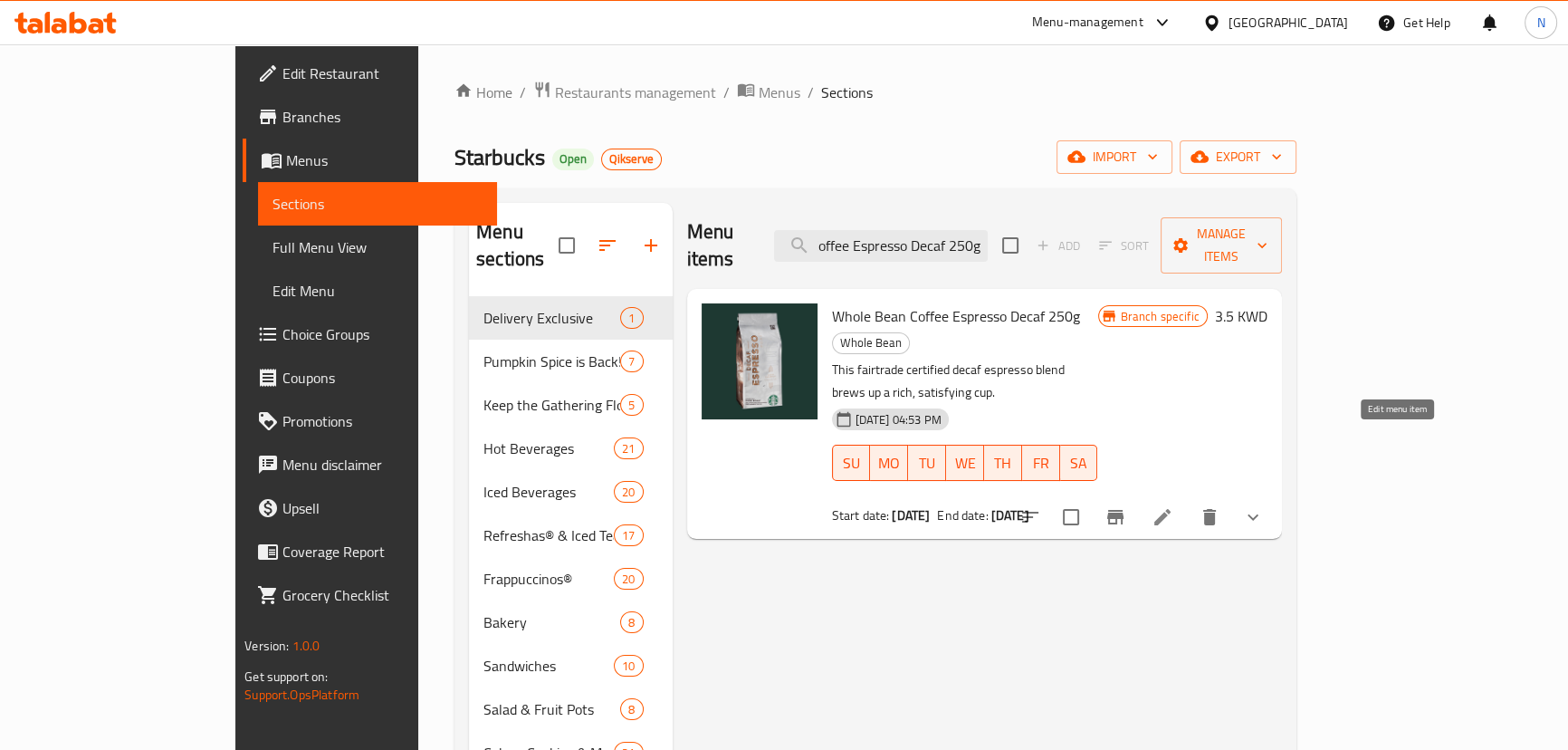
type input "Whole Bean Coffee Espresso Decaf 250g"
click at [1174, 506] on icon at bounding box center [1162, 517] width 22 height 22
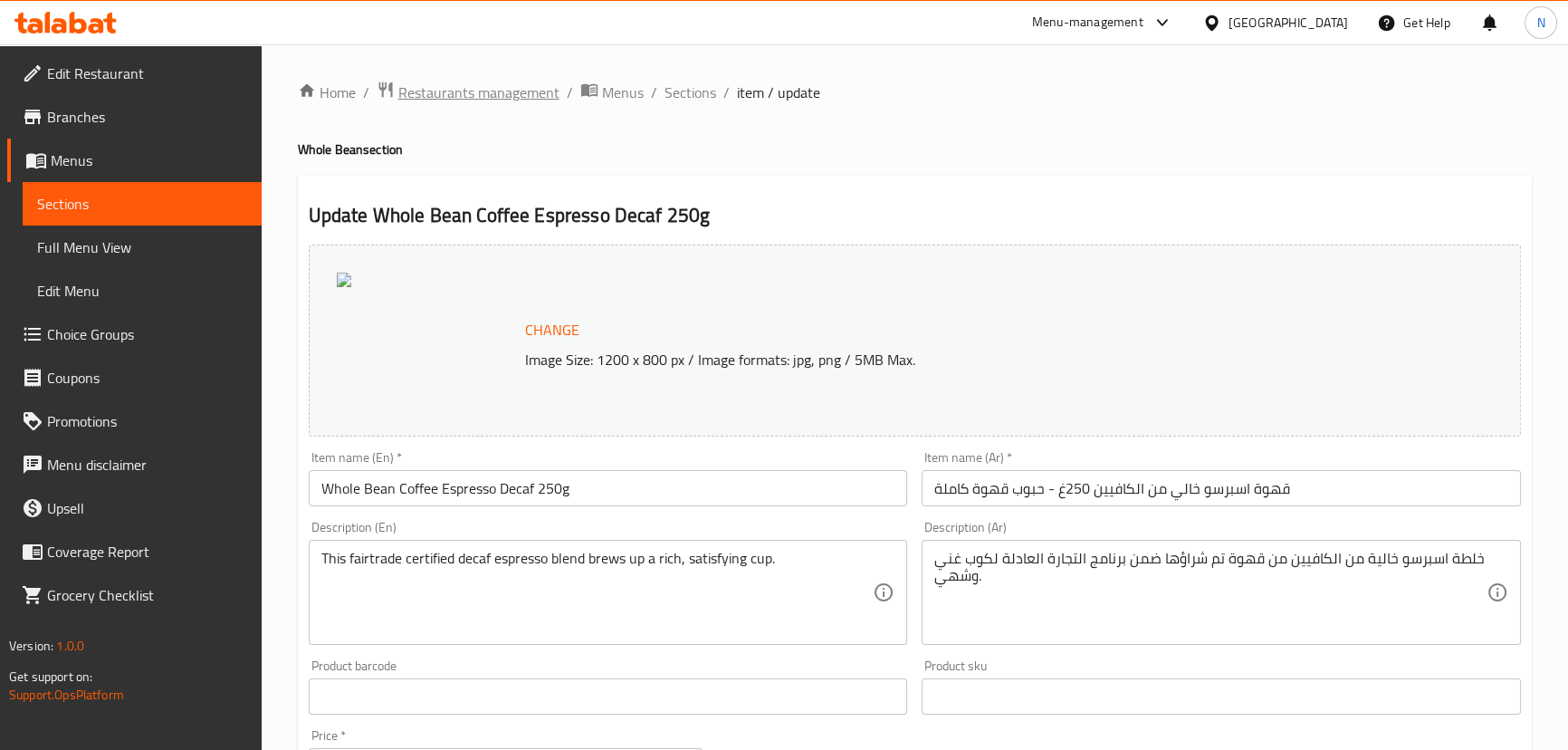
click at [484, 85] on span "Restaurants management" at bounding box center [479, 92] width 161 height 22
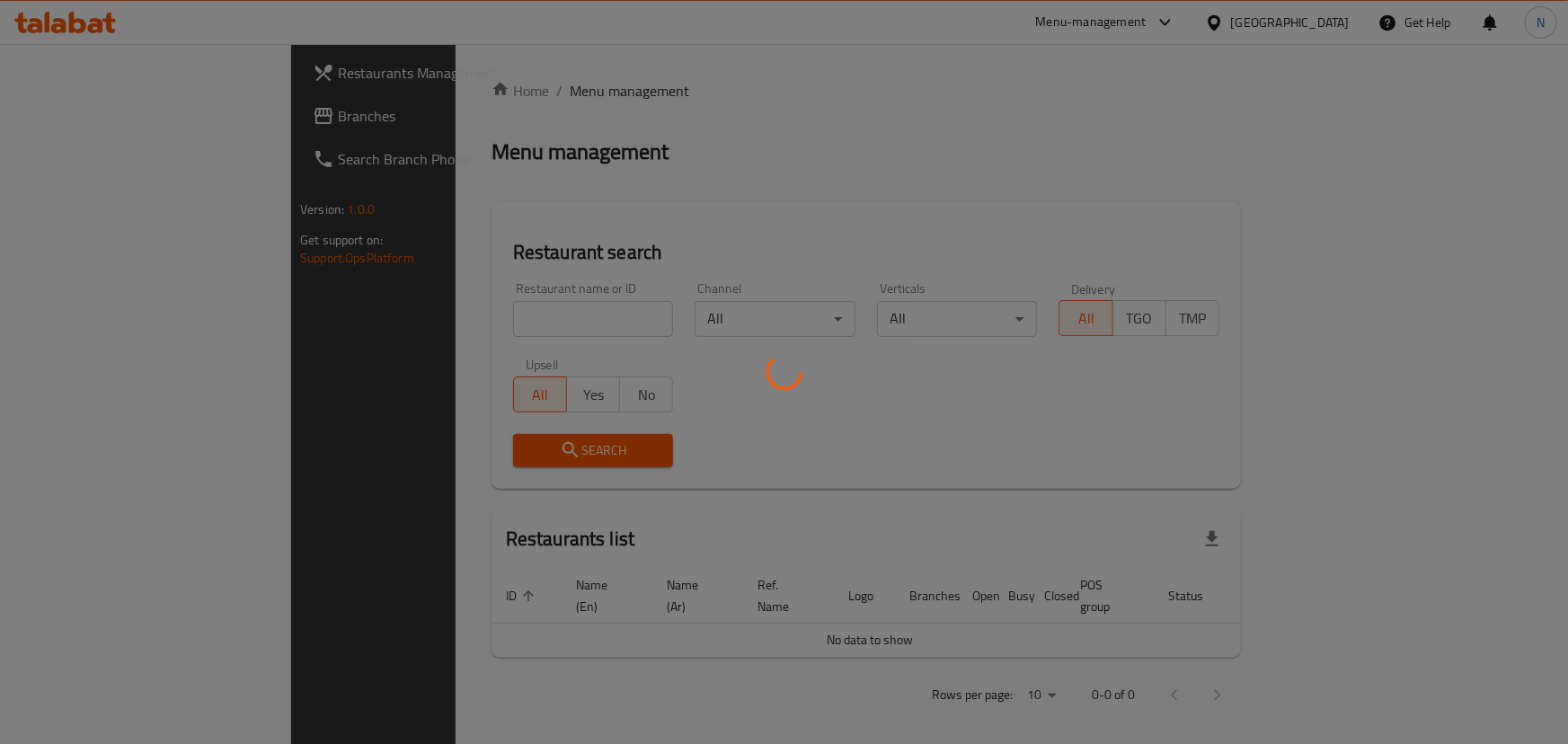
click at [150, 110] on div at bounding box center [784, 372] width 1568 height 744
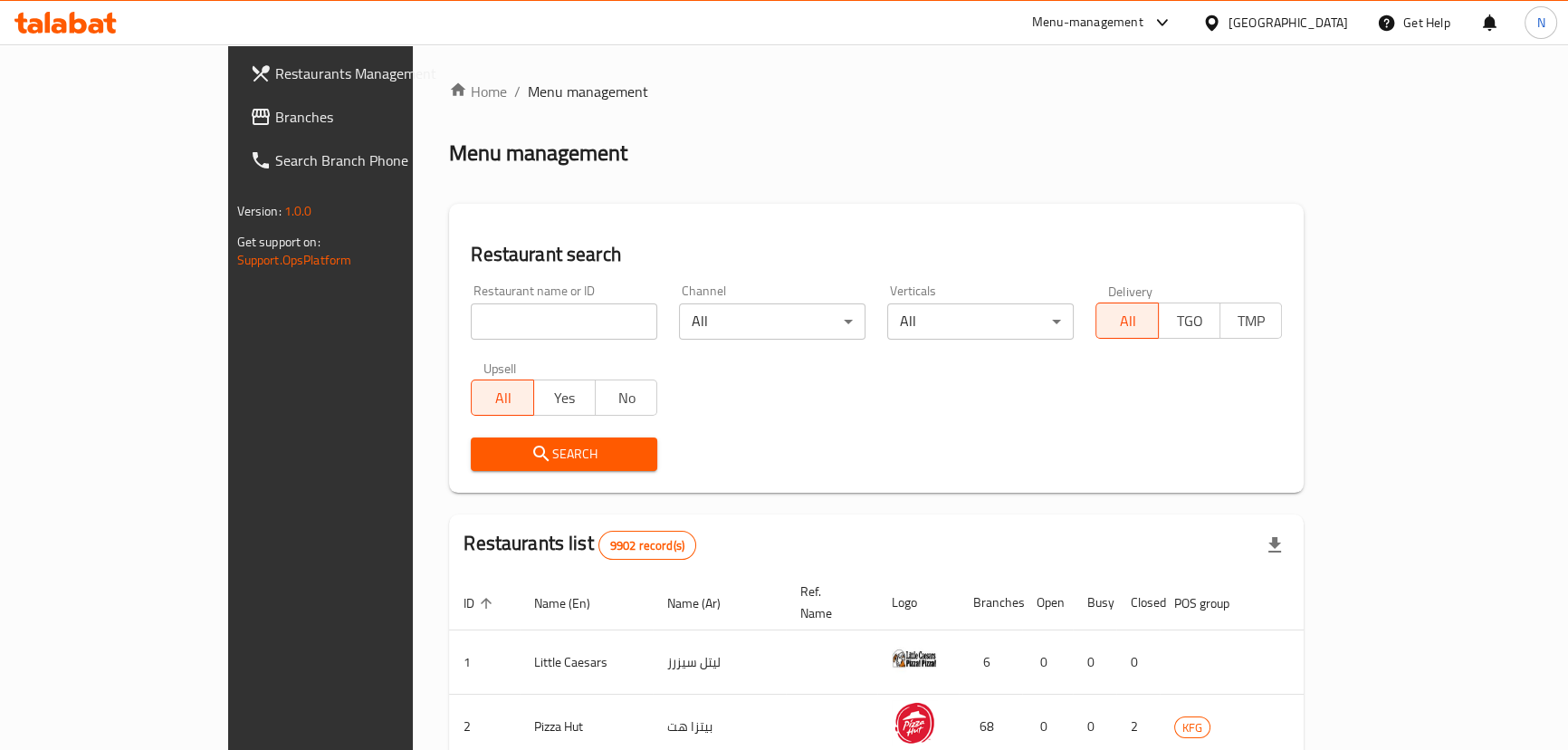
click at [275, 126] on span "Branches" at bounding box center [375, 117] width 200 height 22
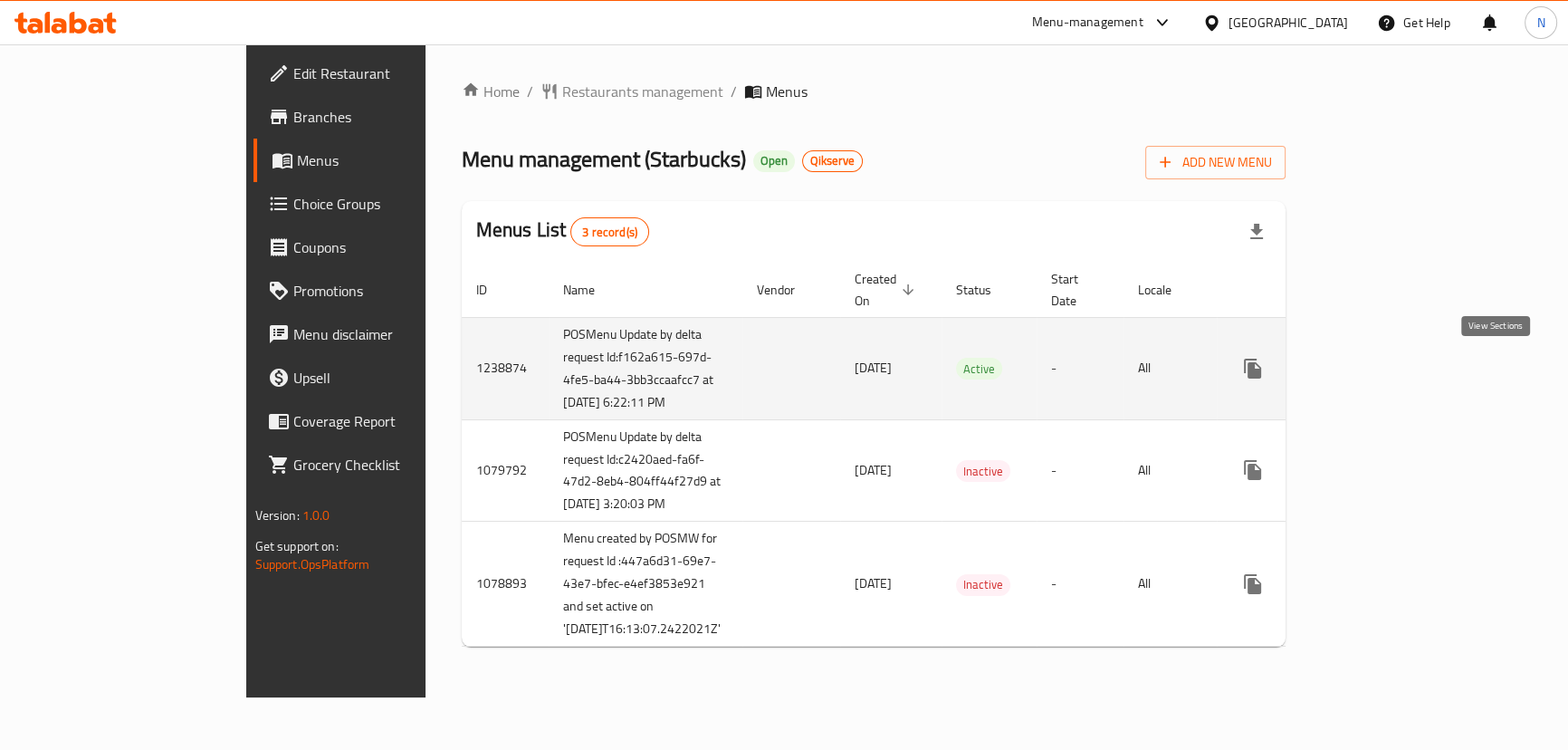
click at [1394, 372] on icon "enhanced table" at bounding box center [1383, 368] width 22 height 22
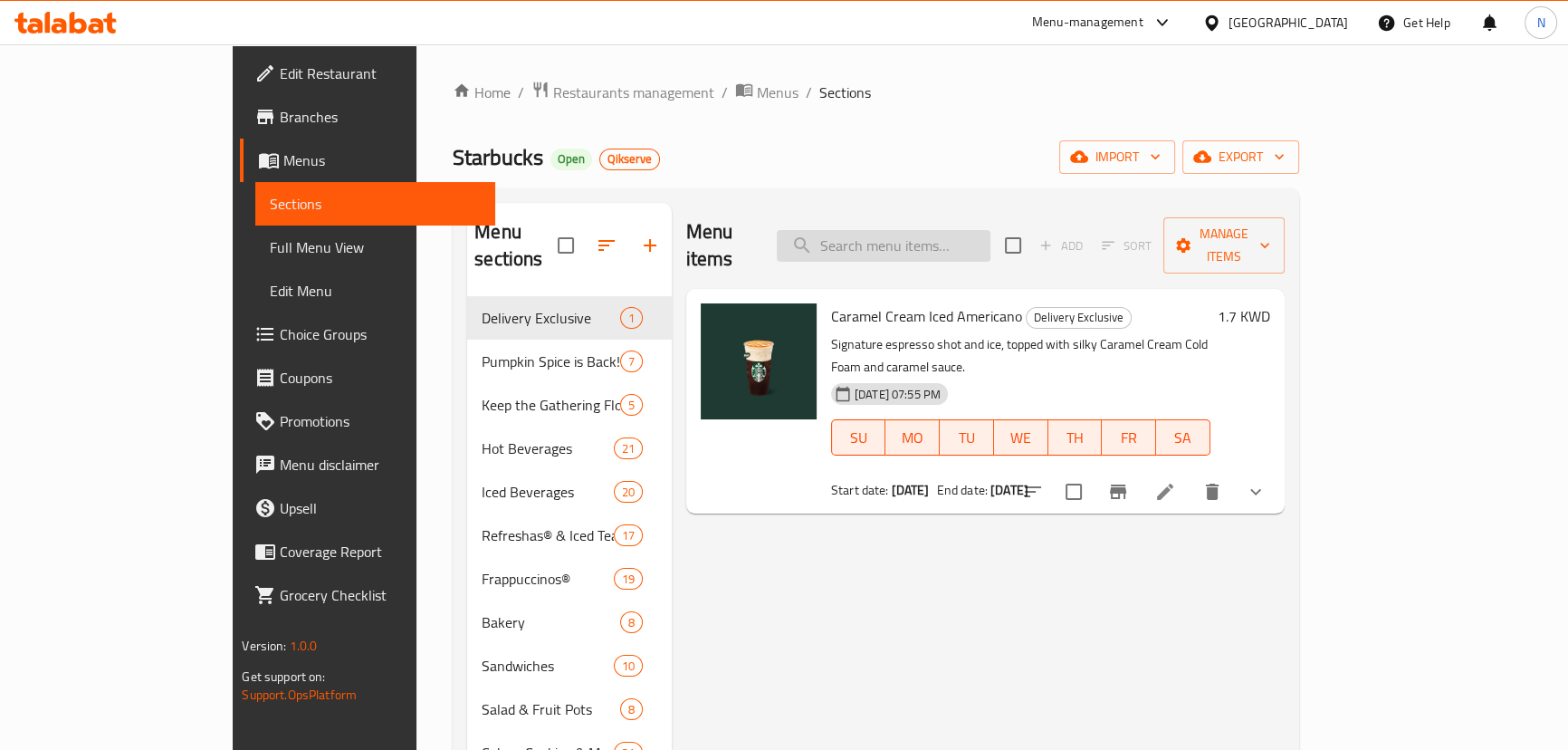
click at [991, 230] on input "search" at bounding box center [883, 246] width 213 height 31
paste input "Whole Bean Coffee Espresso Decaf 250g"
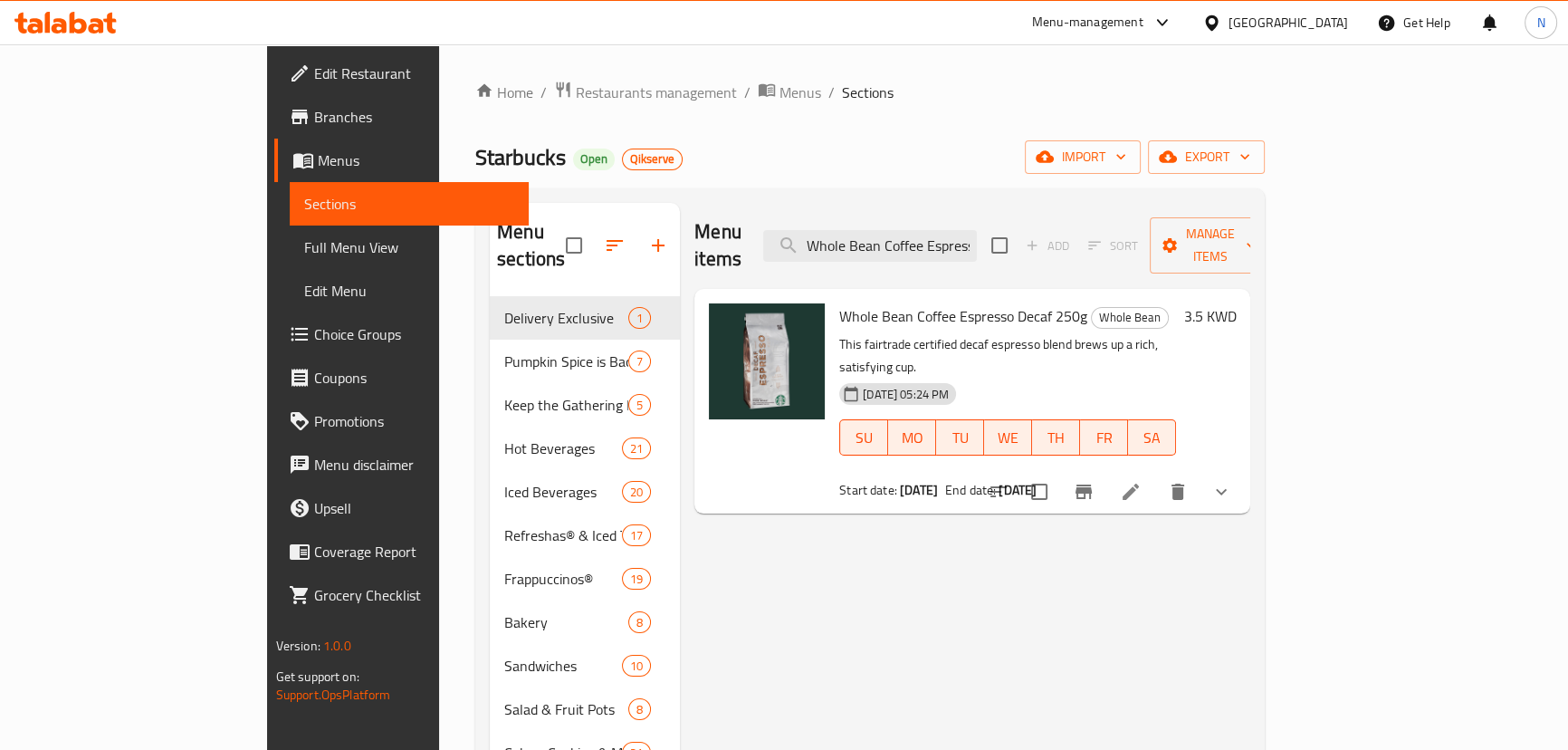
scroll to position [0, 85]
drag, startPoint x: 1032, startPoint y: 229, endPoint x: 1187, endPoint y: 259, distance: 157.9
click at [1214, 259] on div "Menu items Whole Bean Coffee Espresso Decaf 250g Add Sort Manage items" at bounding box center [972, 246] width 556 height 86
click at [977, 230] on input "Whole Bean Coffee Espresso Decaf 250g" at bounding box center [870, 246] width 213 height 31
drag, startPoint x: 1034, startPoint y: 222, endPoint x: 1215, endPoint y: 271, distance: 187.5
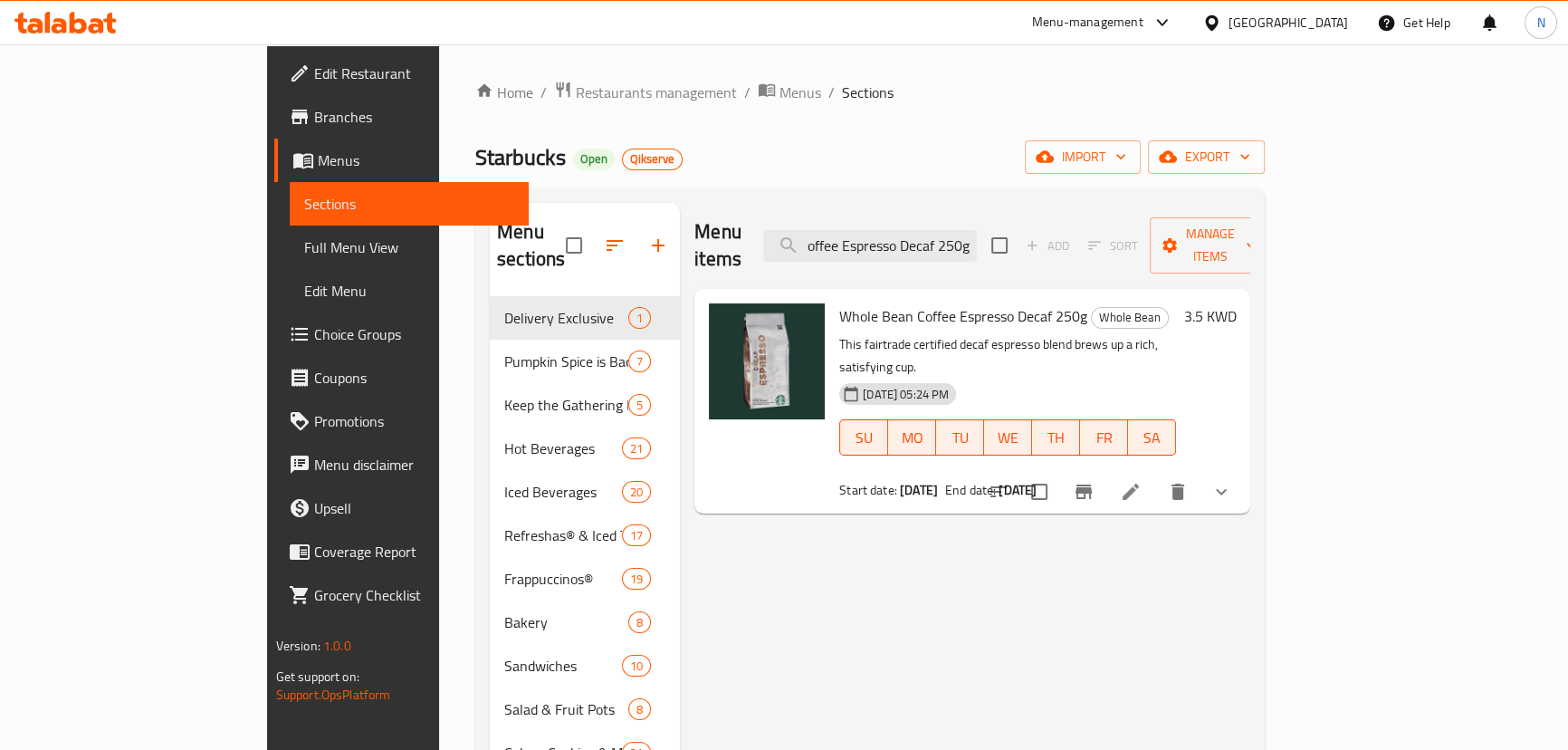
click at [1215, 271] on div "Menu items Whole Bean Coffee Espresso Decaf 250g Add Sort Manage items Whole Be…" at bounding box center [965, 579] width 571 height 753
type input "Whole Bean Coffee Espresso Decaf"
click at [1141, 481] on icon at bounding box center [1130, 492] width 22 height 22
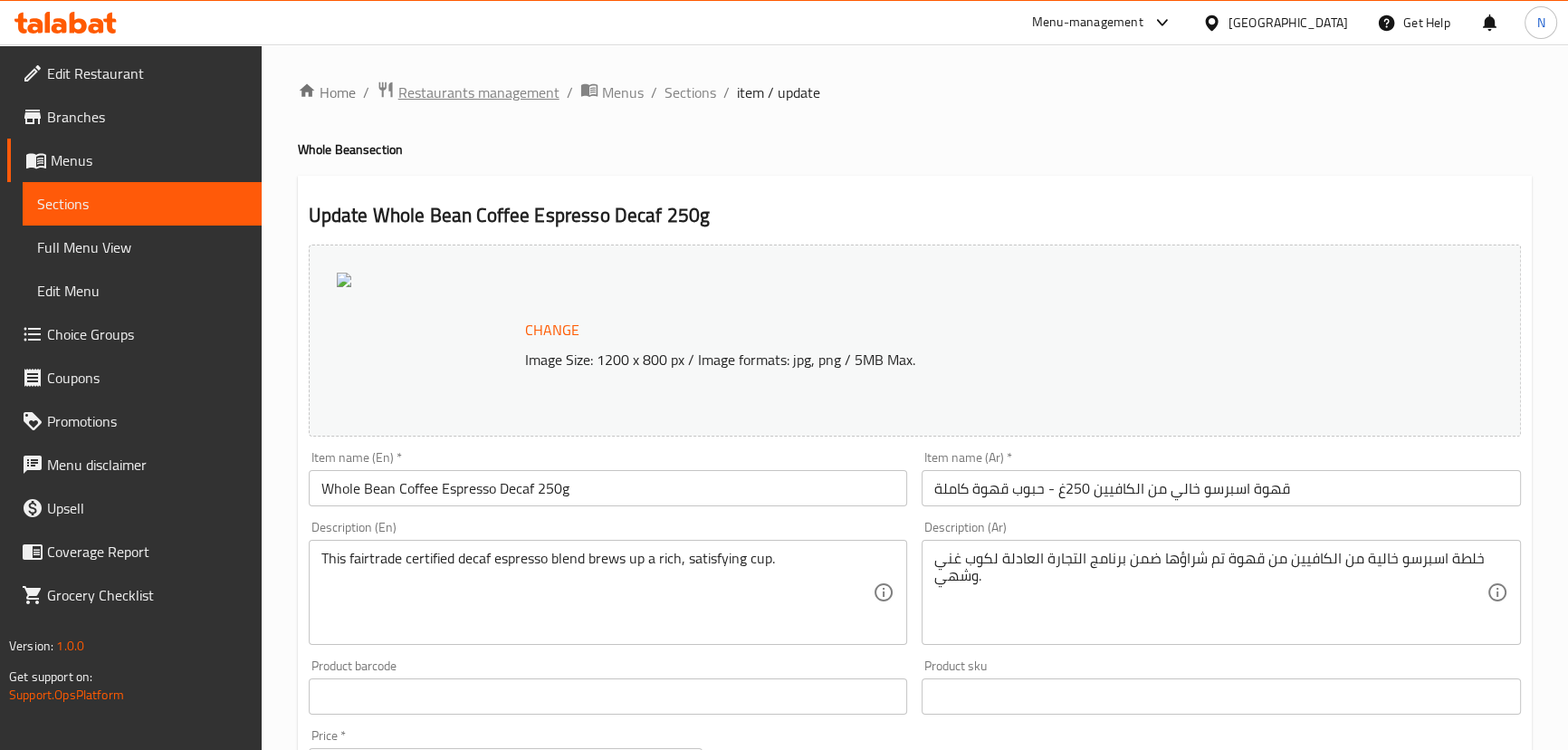
click at [448, 89] on span "Restaurants management" at bounding box center [479, 92] width 161 height 22
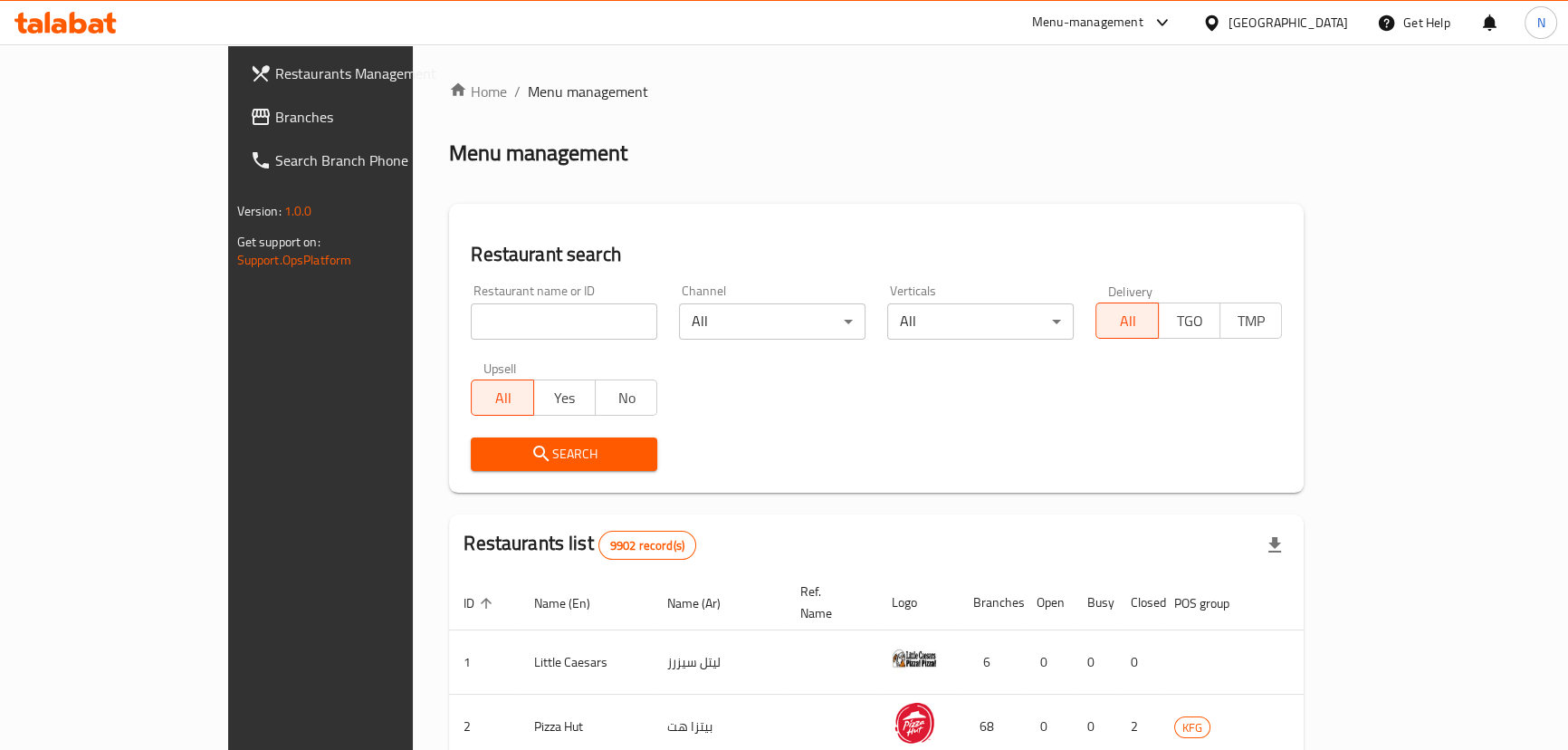
click at [275, 123] on span "Branches" at bounding box center [375, 117] width 200 height 22
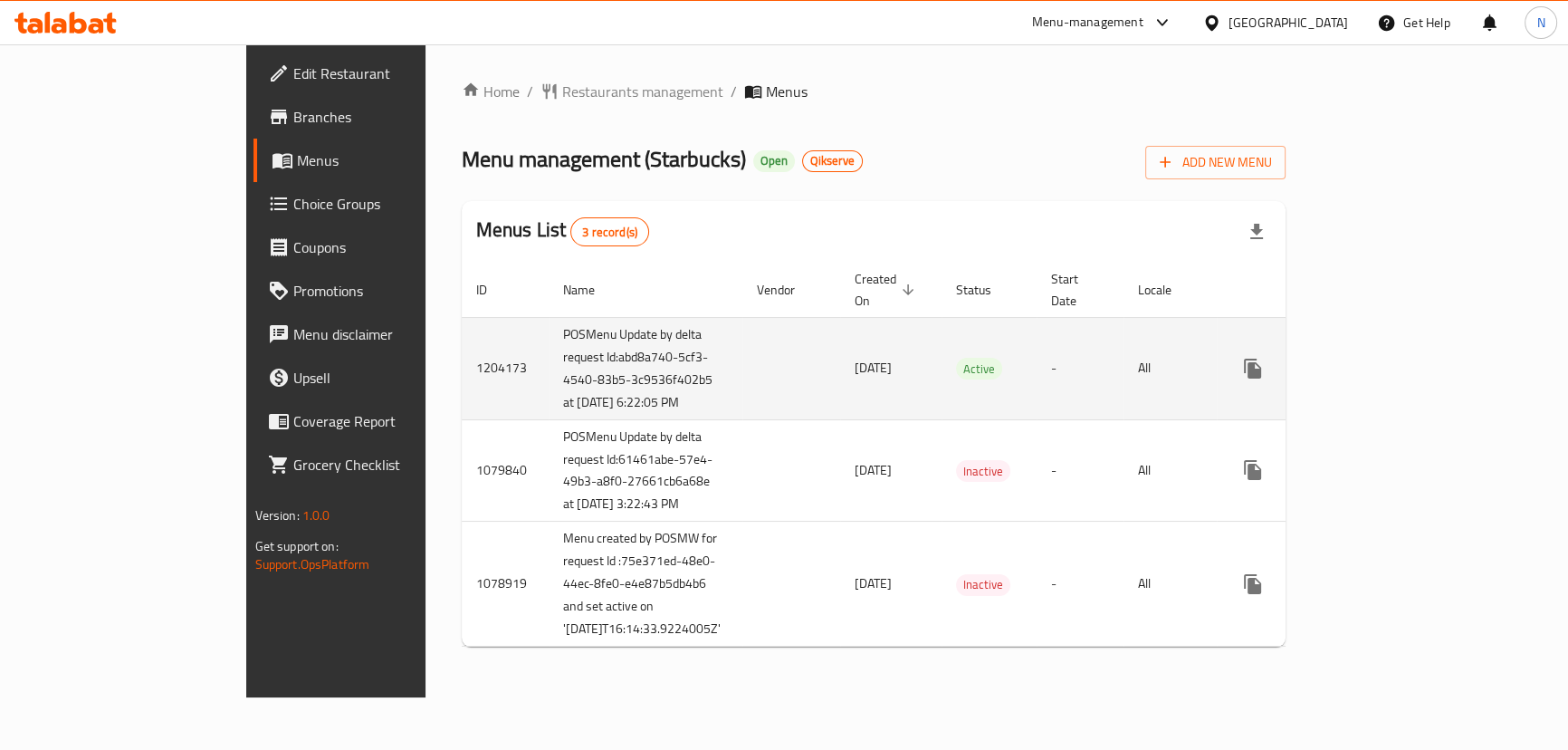
click at [1394, 362] on icon "enhanced table" at bounding box center [1383, 368] width 22 height 22
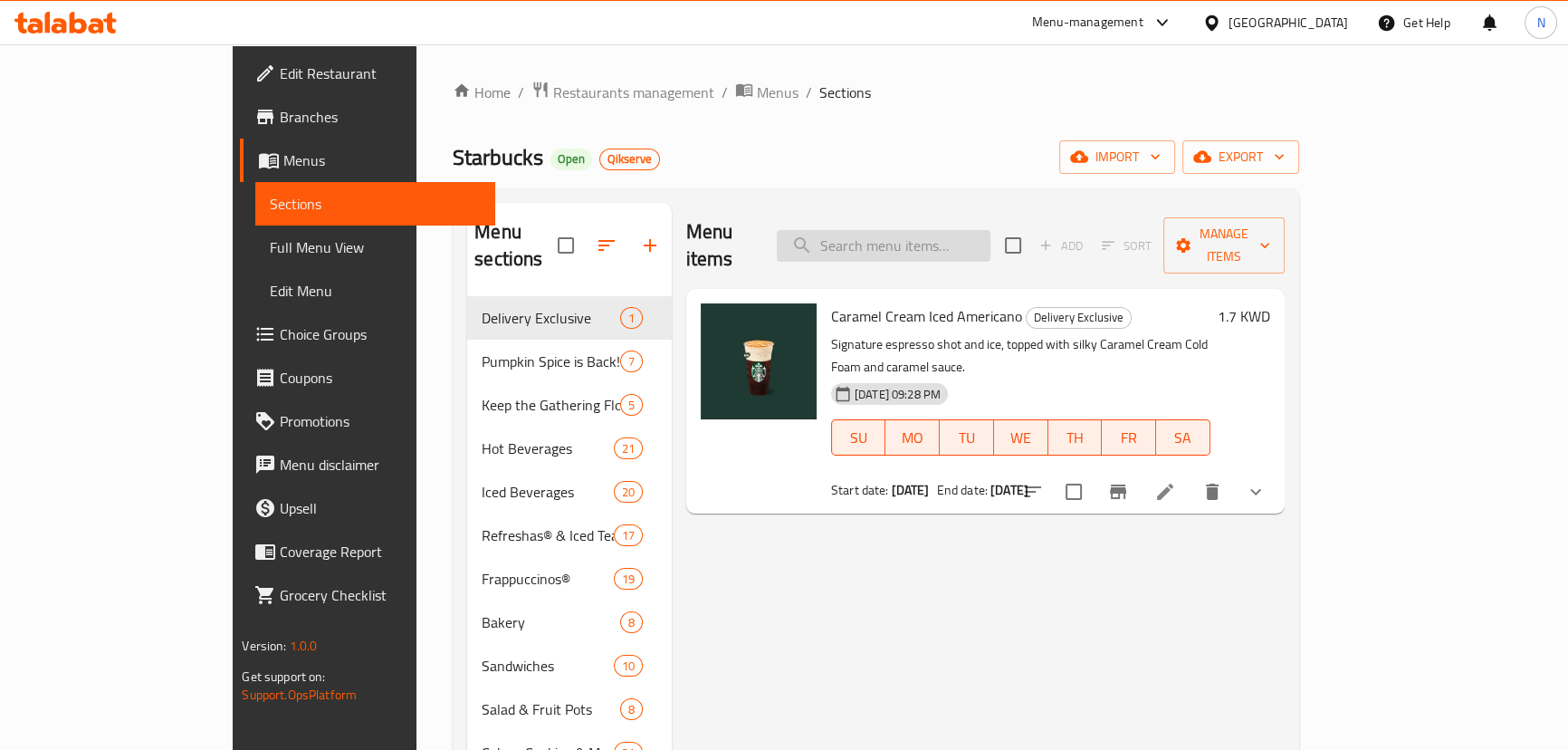
click at [969, 230] on input "search" at bounding box center [883, 246] width 213 height 31
paste input "Whole Bean Coffee Espresso Decaf 250g"
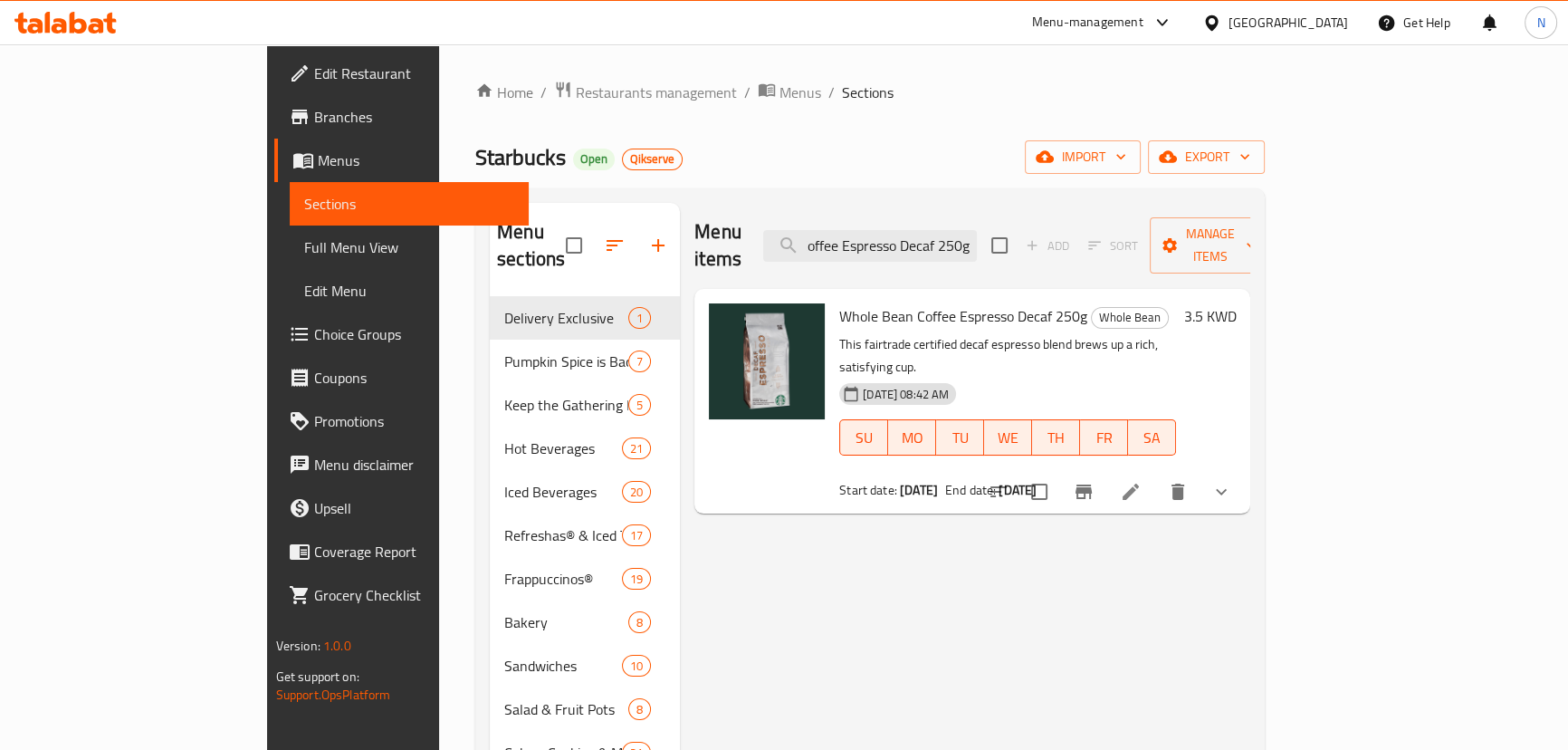
drag, startPoint x: 1038, startPoint y: 234, endPoint x: 1140, endPoint y: 271, distance: 108.5
click at [1140, 271] on div "Menu items Whole Bean Coffee Espresso Decaf 250g Add Sort Manage items Whole Be…" at bounding box center [965, 579] width 571 height 753
type input "Whole Bean Coffee Espresso Decaf"
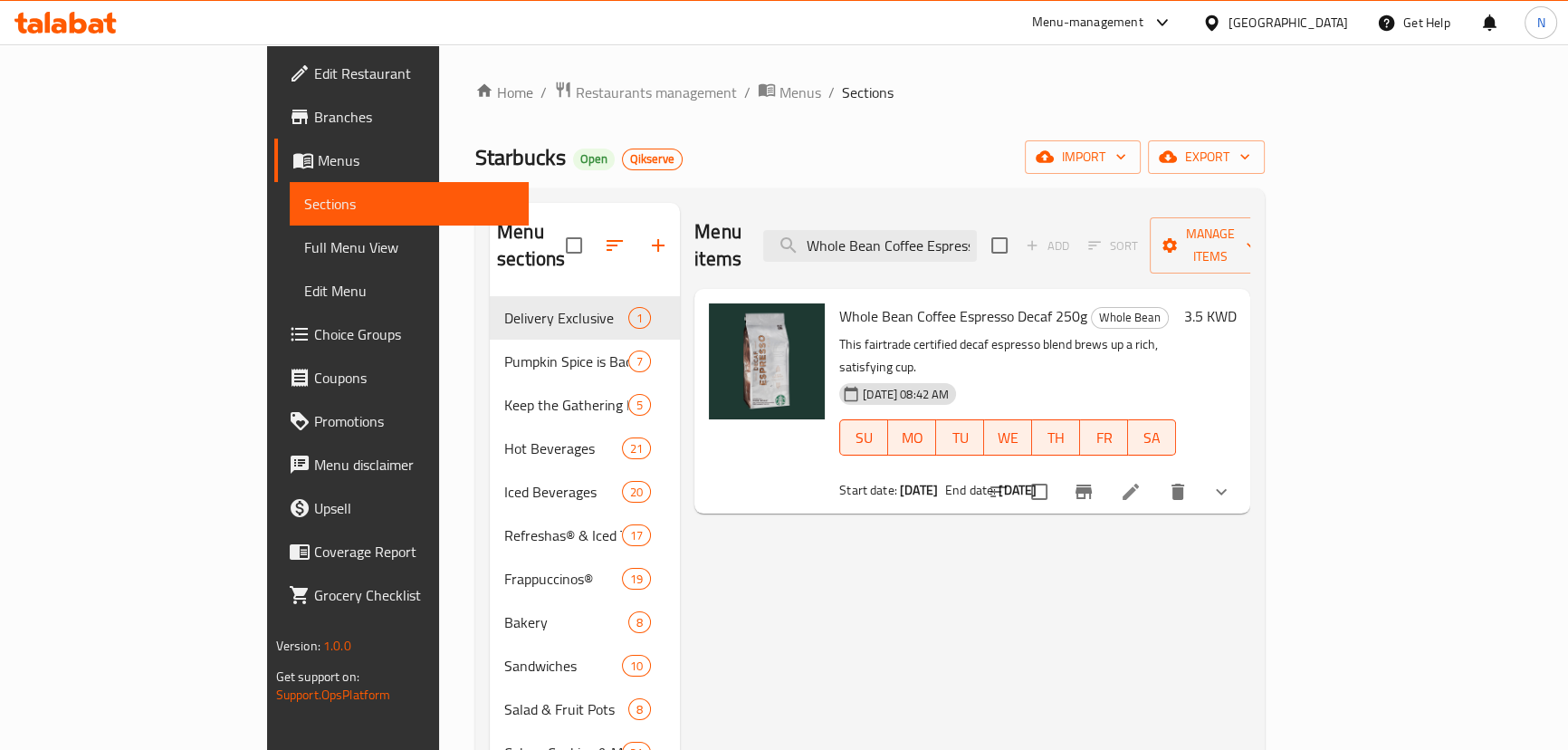
click at [1156, 476] on li at bounding box center [1130, 492] width 51 height 32
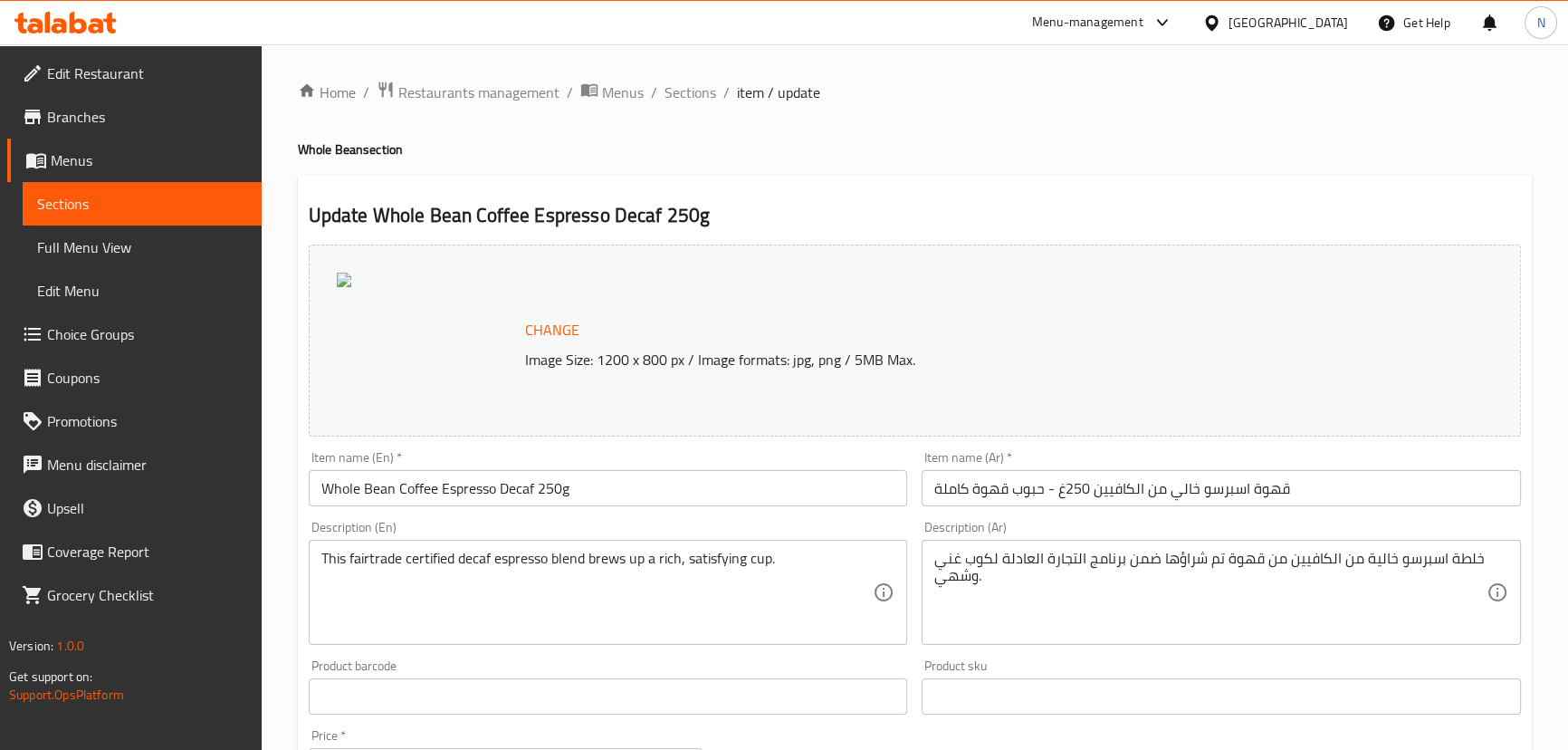
drag, startPoint x: 673, startPoint y: 94, endPoint x: 678, endPoint y: 2, distance: 92.1
click at [673, 94] on span "Sections" at bounding box center [690, 92] width 52 height 22
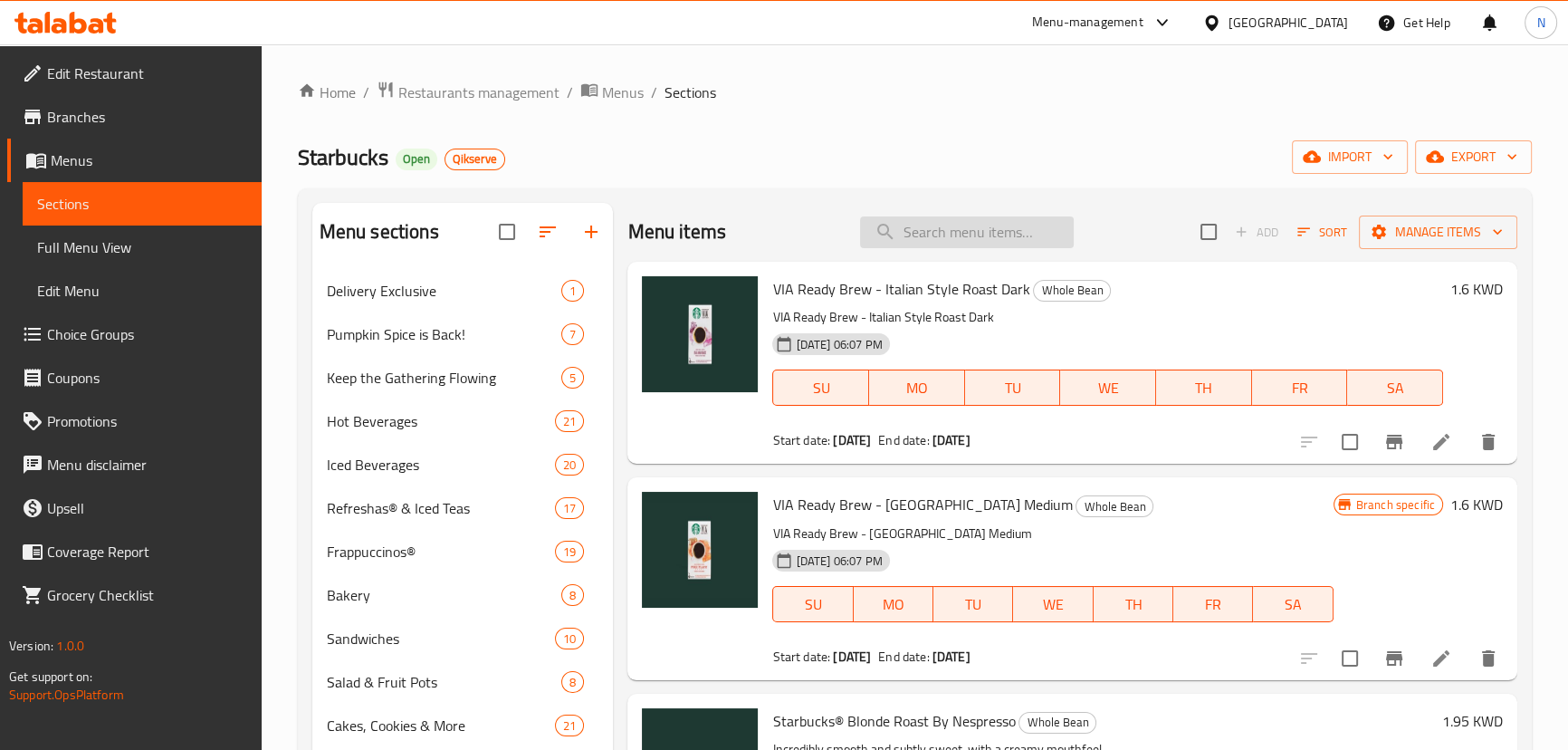
click at [922, 229] on input "search" at bounding box center [967, 232] width 213 height 31
paste input "Whole Bean Coffee Espresso Decaf"
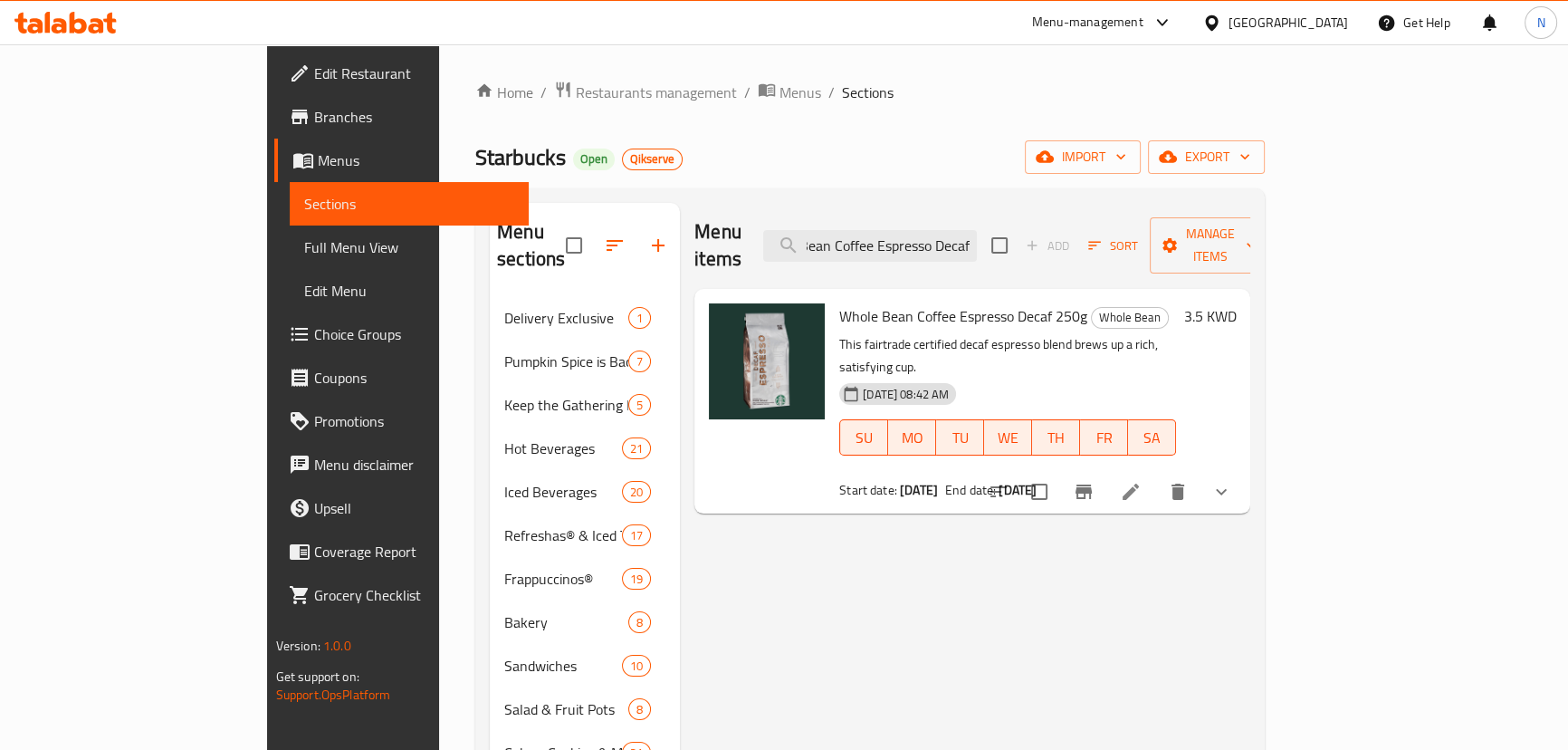
type input "Whole Bean Coffee Espresso Decaf"
click at [576, 83] on span "Restaurants management" at bounding box center [656, 92] width 161 height 22
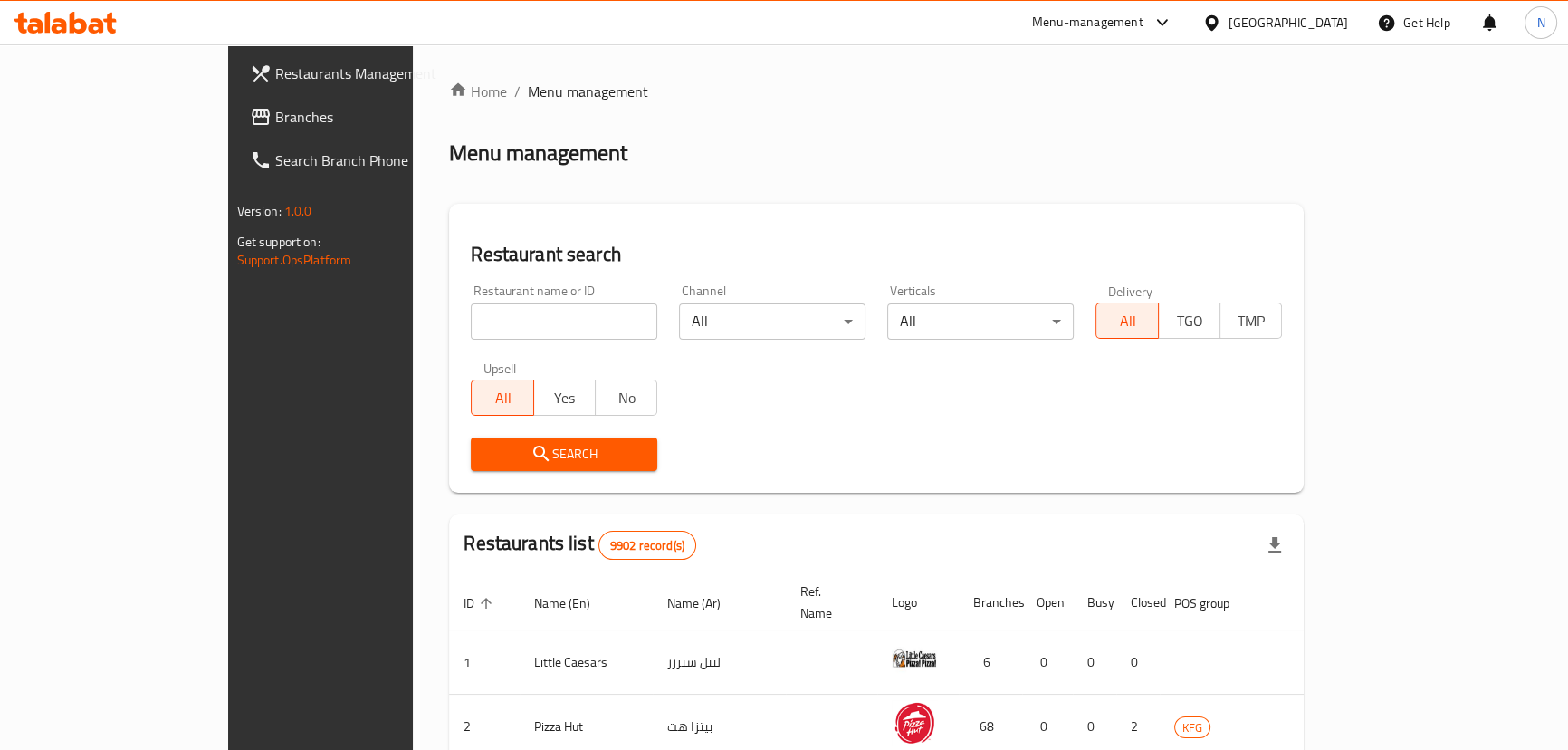
click at [235, 128] on link "Branches" at bounding box center [362, 117] width 254 height 43
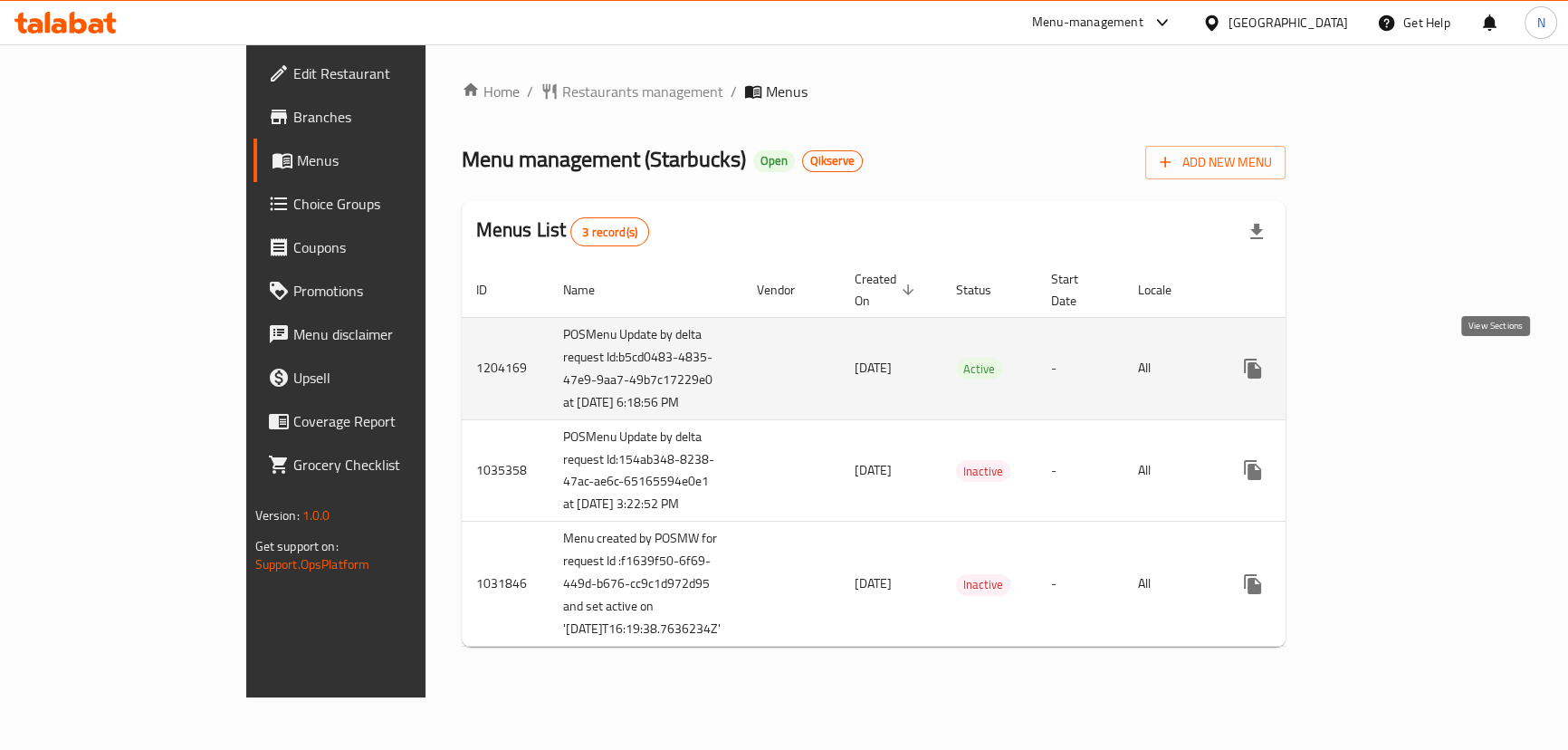
click at [1394, 367] on icon "enhanced table" at bounding box center [1383, 368] width 22 height 22
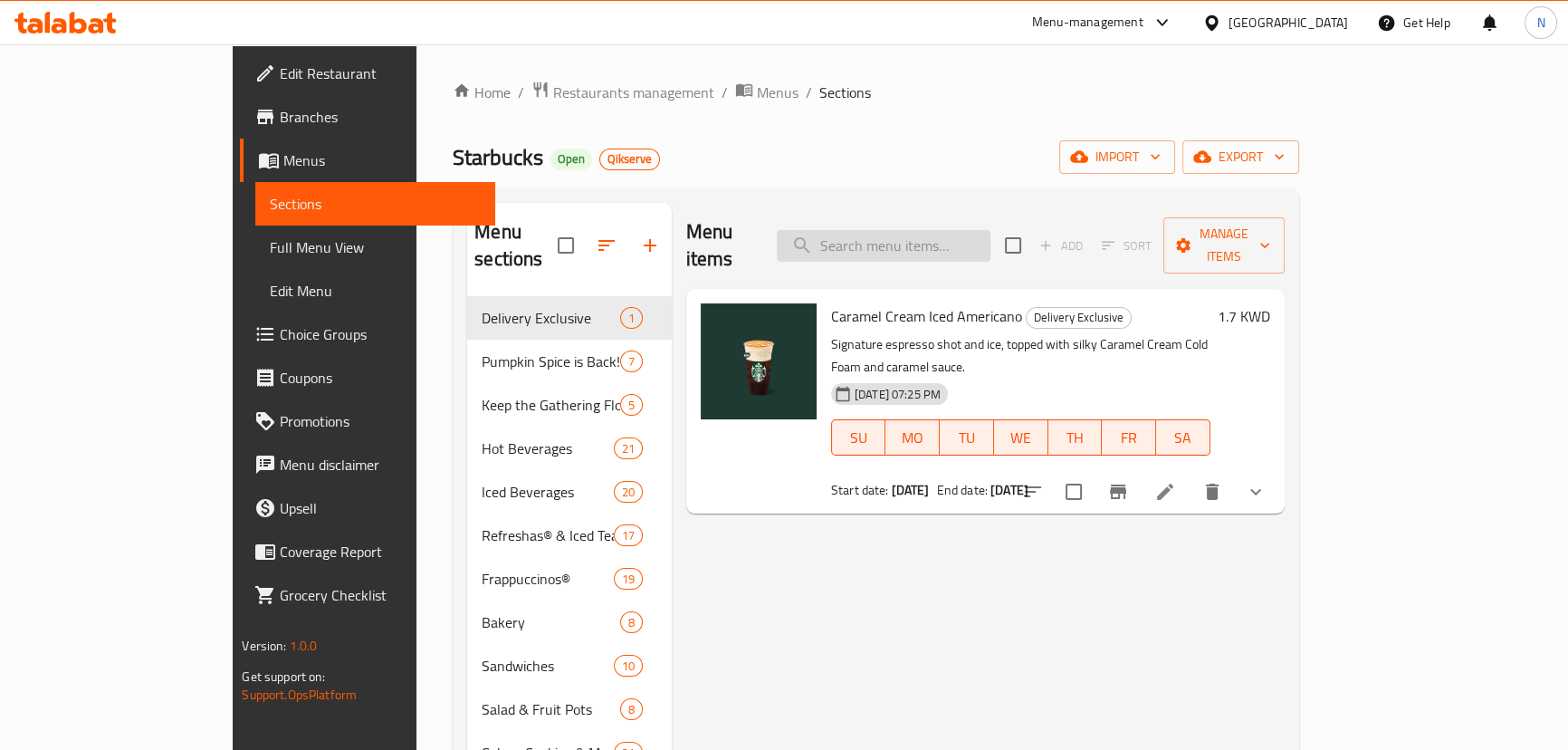
click at [991, 230] on input "search" at bounding box center [883, 246] width 213 height 31
paste input "Whole Bean Coffee Espresso Decaf 250g"
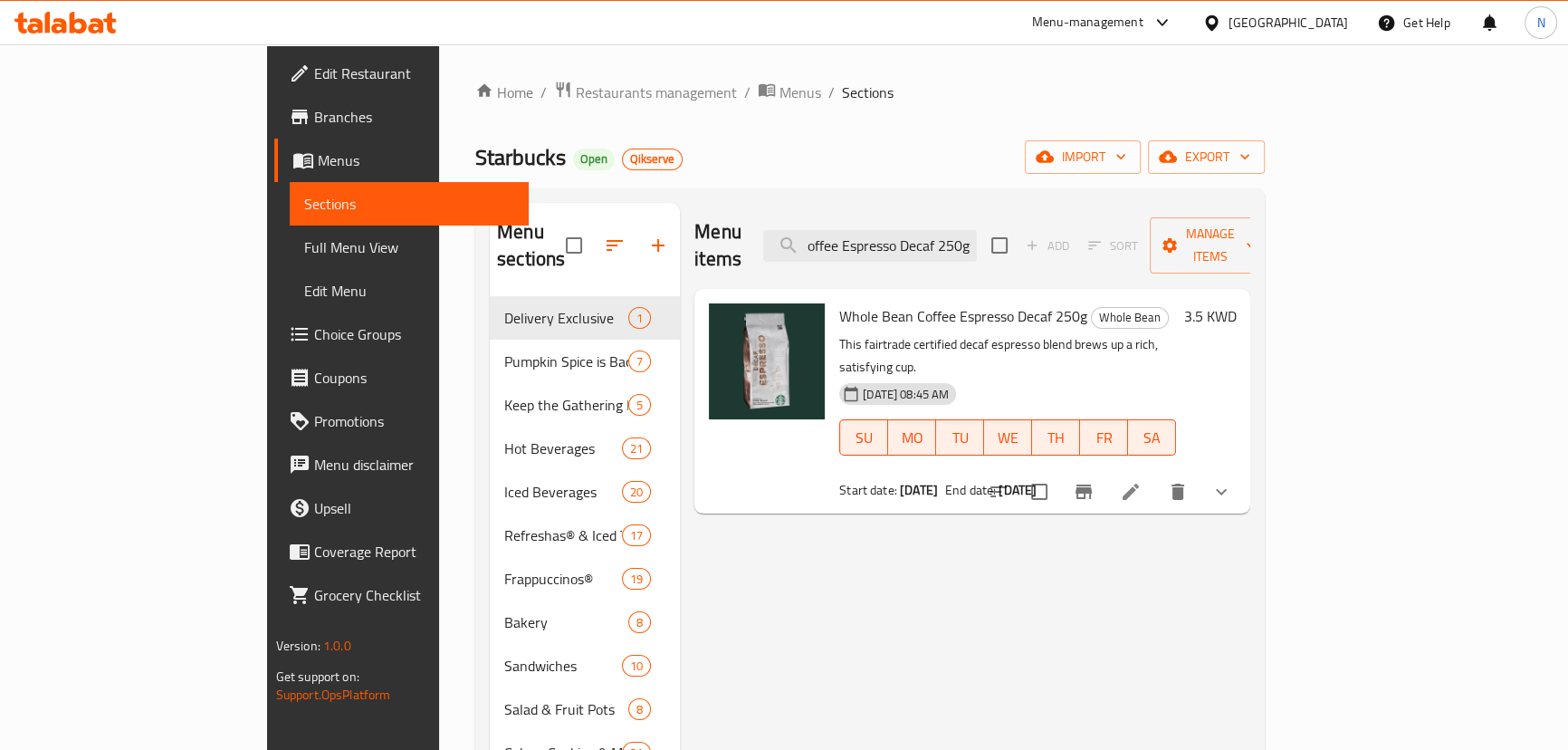
type input "Whole Bean Coffee Espresso Decaf 250g"
